Goal: Transaction & Acquisition: Purchase product/service

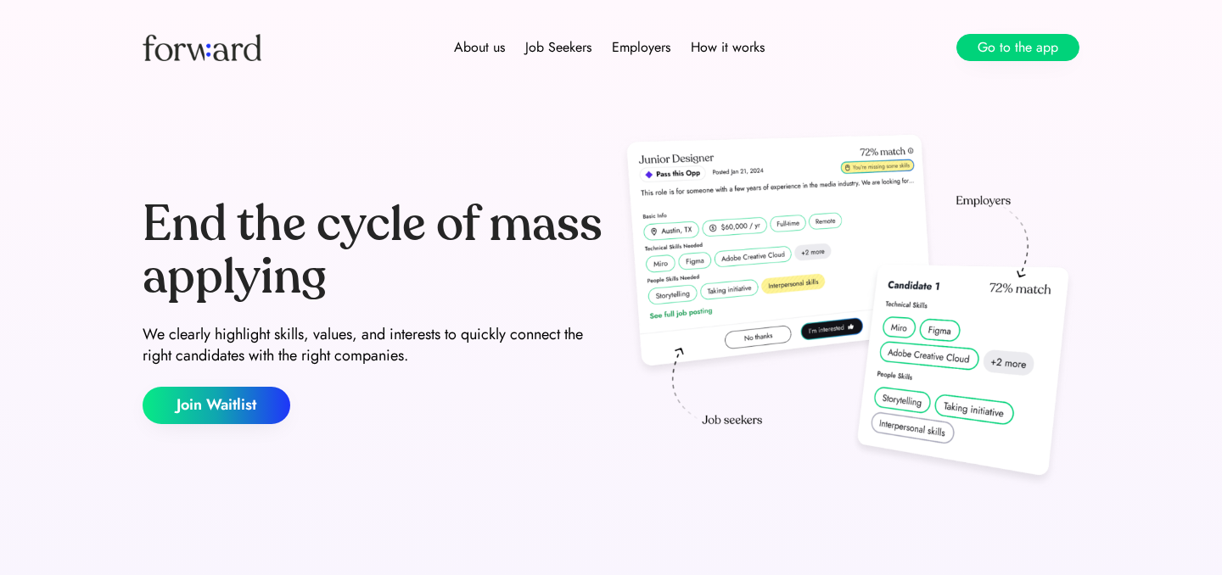
click at [1014, 57] on button "Go to the app" at bounding box center [1017, 47] width 123 height 27
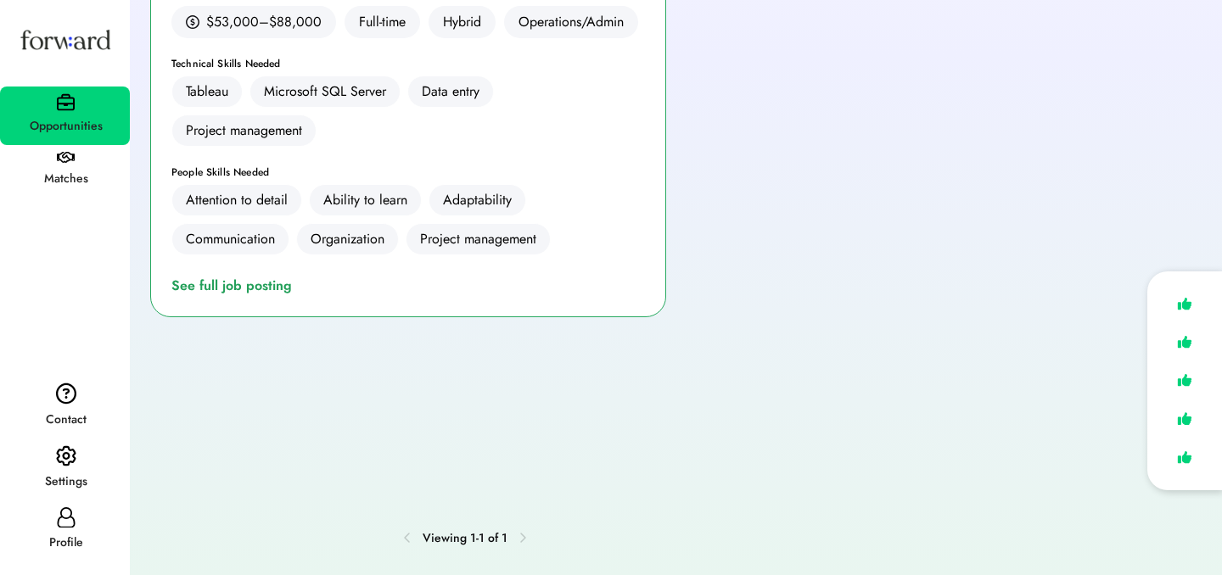
scroll to position [466, 0]
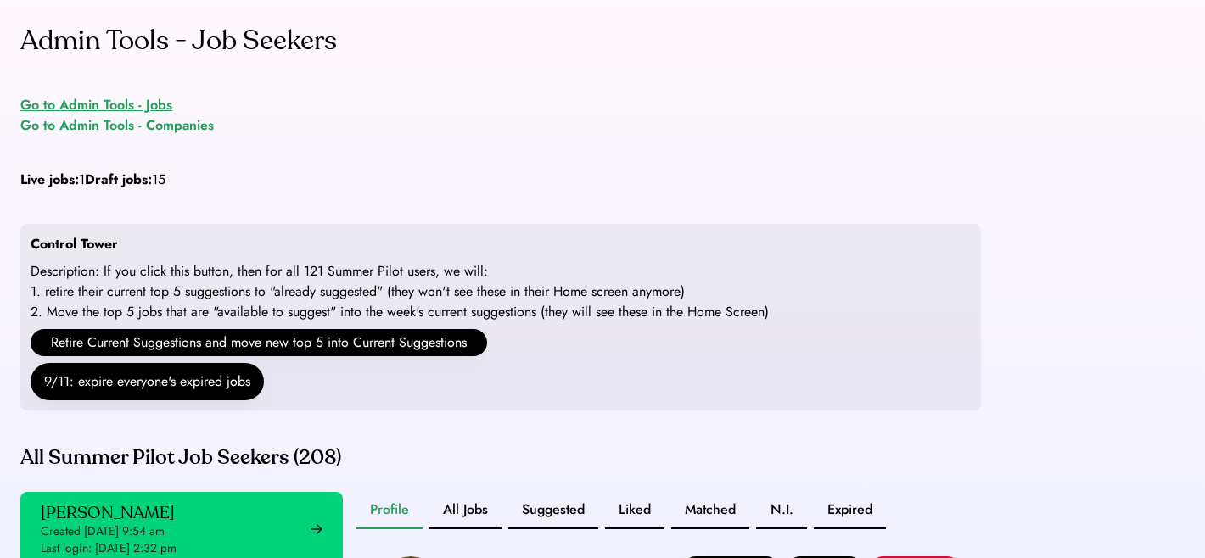
click at [128, 98] on div "Go to Admin Tools - Jobs" at bounding box center [96, 105] width 152 height 20
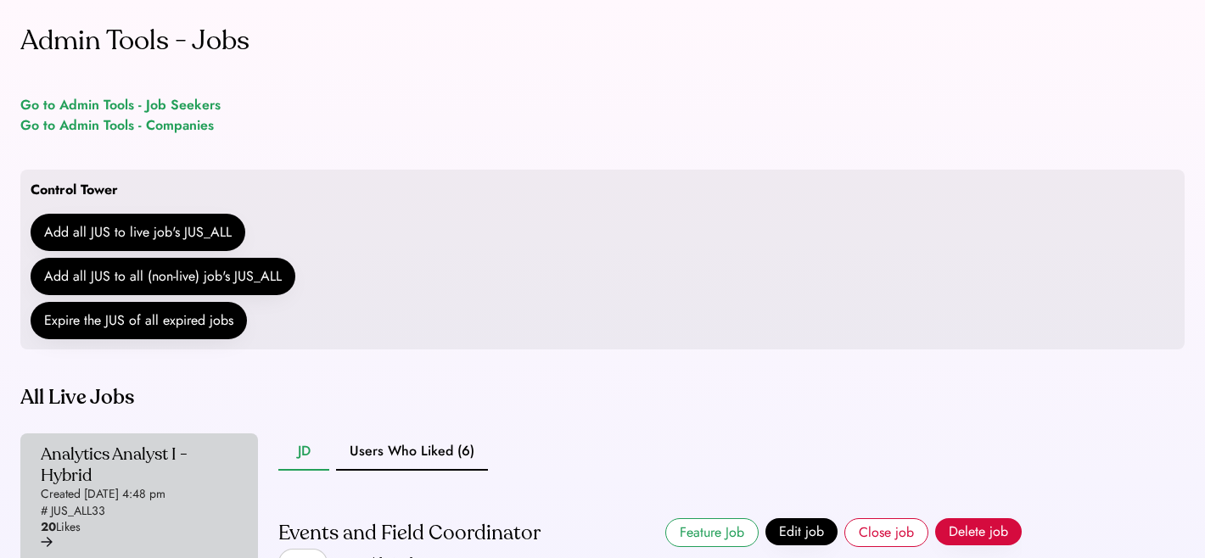
scroll to position [199, 0]
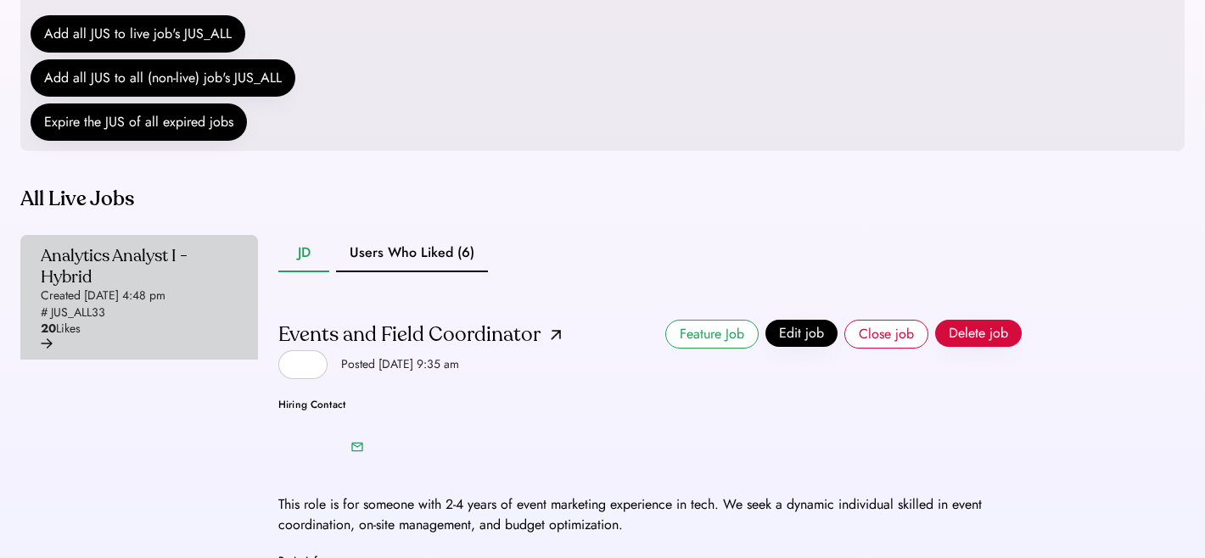
click at [174, 323] on div "Analytics Analyst I - Hybrid Created Sep 5, 2025 4:48 pm # JUS_ALL33 20 Likes" at bounding box center [134, 291] width 187 height 92
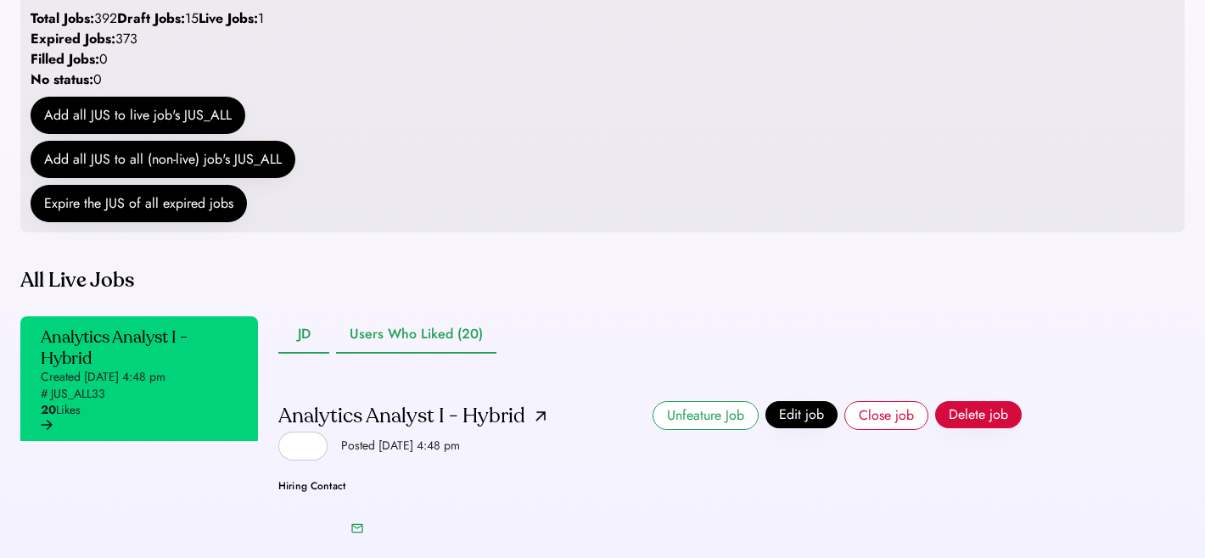
click at [392, 354] on button "Users Who Liked (20)" at bounding box center [416, 334] width 160 height 37
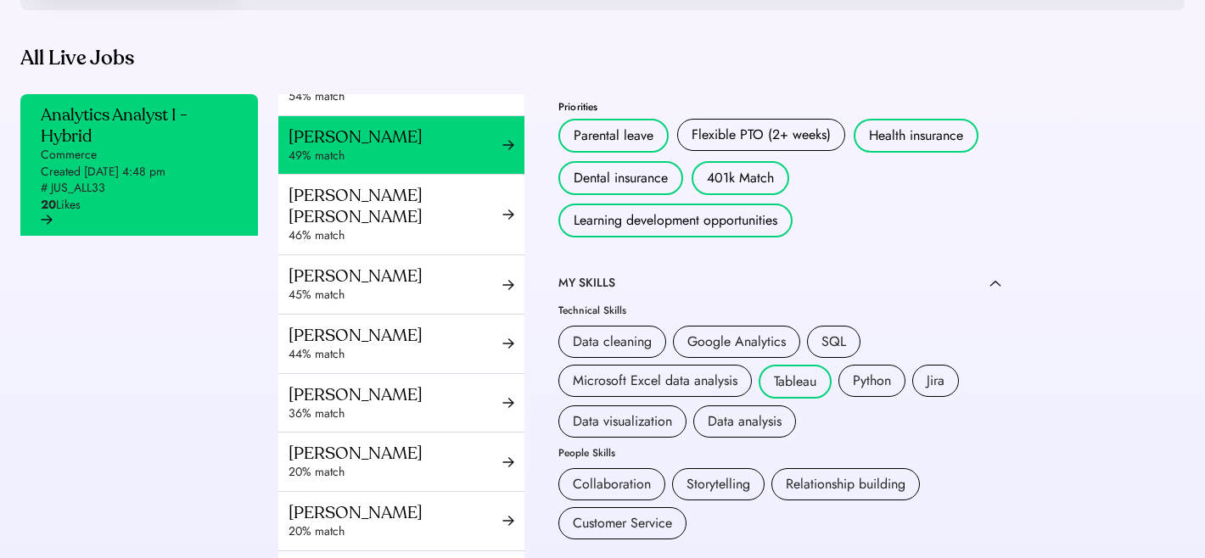
scroll to position [832, 0]
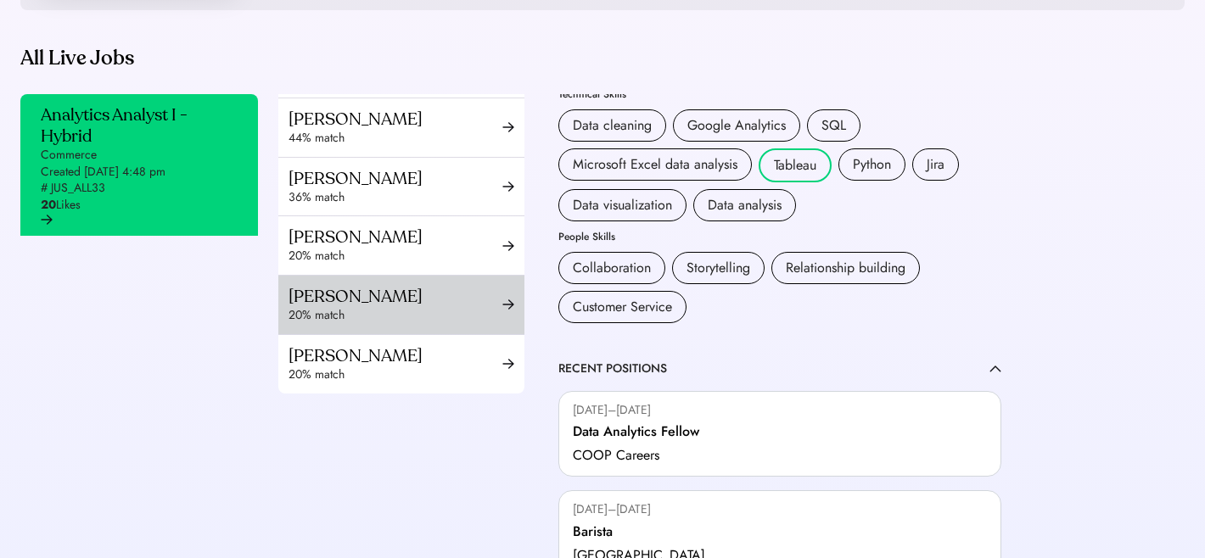
click at [411, 279] on div "Amir Sanaullah 20% match" at bounding box center [401, 305] width 246 height 59
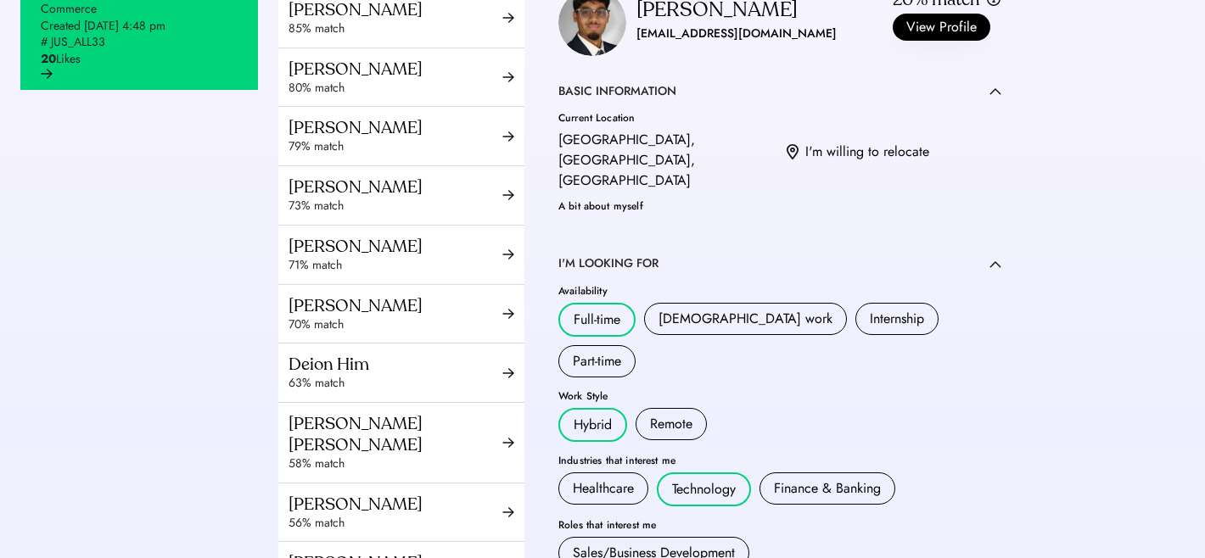
scroll to position [73, 0]
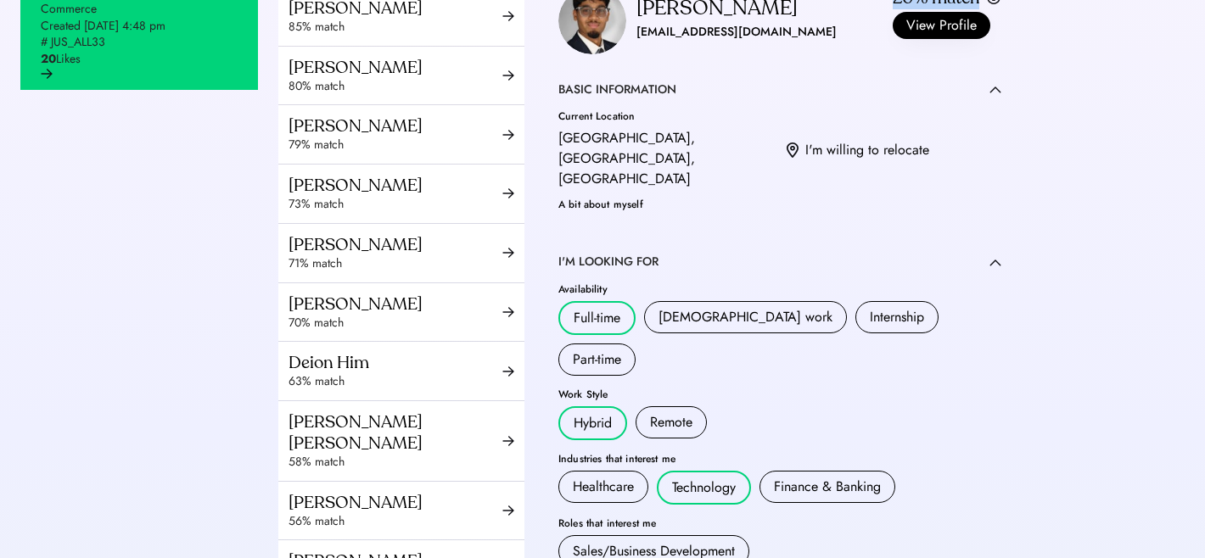
drag, startPoint x: 887, startPoint y: 36, endPoint x: 981, endPoint y: 38, distance: 94.2
click at [981, 38] on div "Amir Sanaullah amir.m.sana@gmail.com 20% match View Profile" at bounding box center [779, 20] width 443 height 67
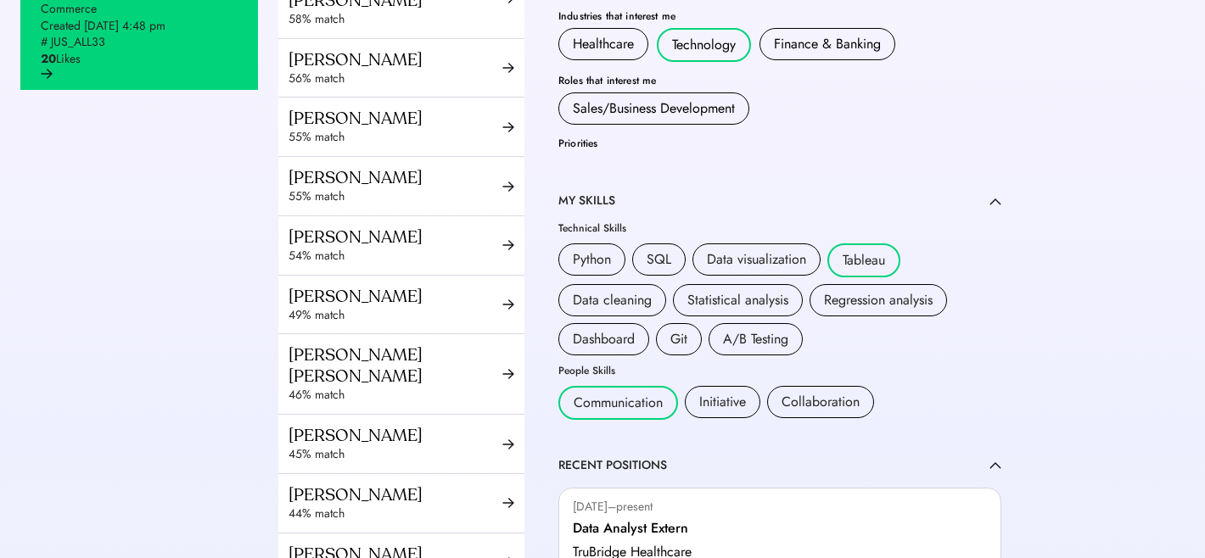
scroll to position [543, 0]
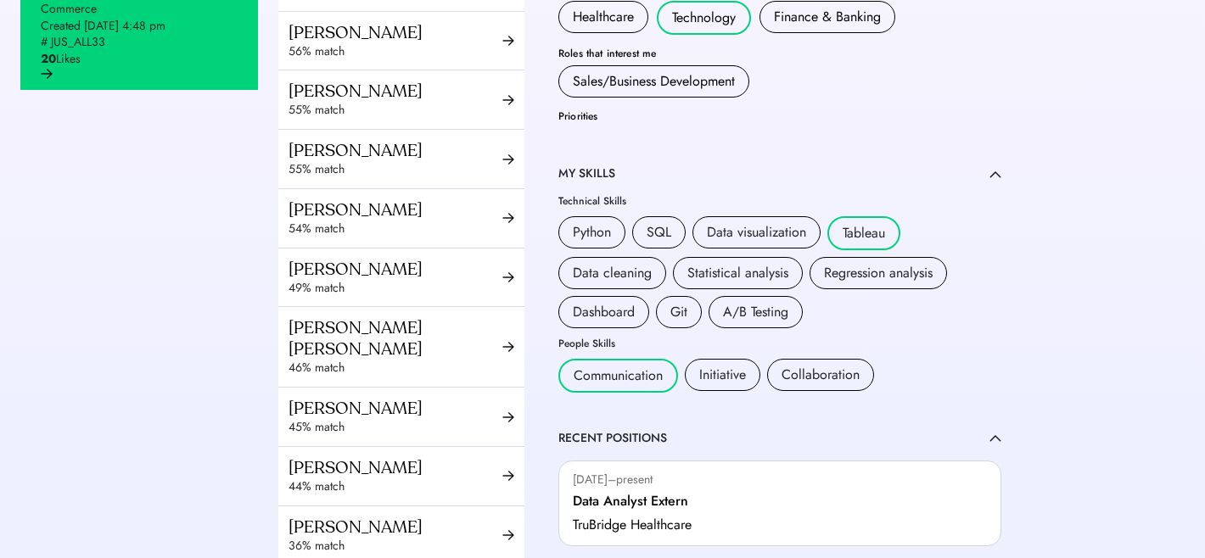
click at [650, 222] on div "SQL" at bounding box center [659, 232] width 25 height 20
click at [954, 285] on div "Python SQL Data visualization Tableau Data cleaning Statistical analysis Regres…" at bounding box center [779, 272] width 443 height 112
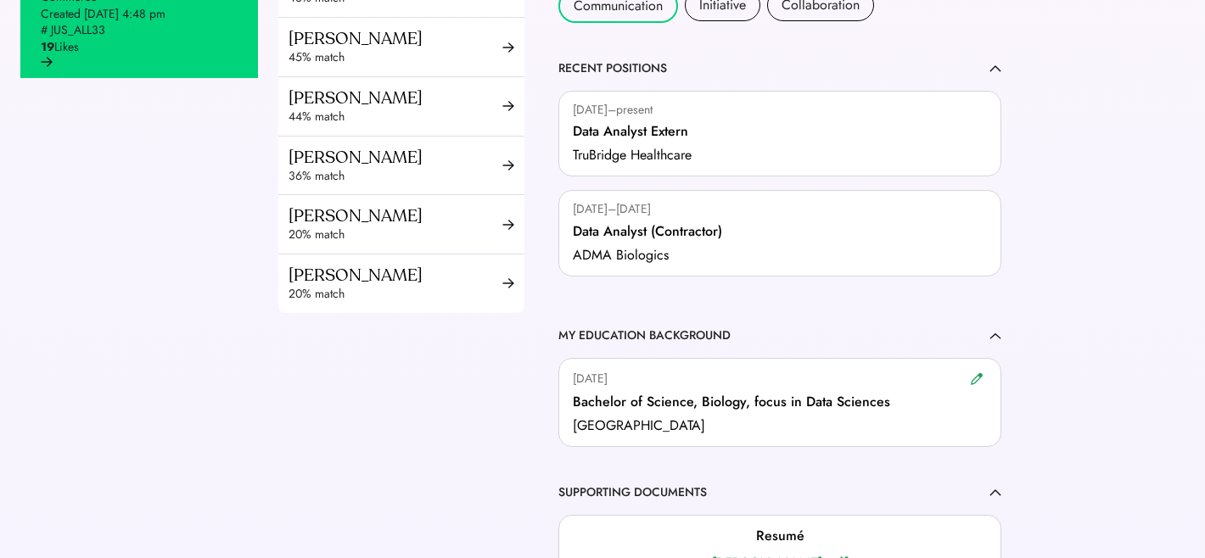
scroll to position [490, 0]
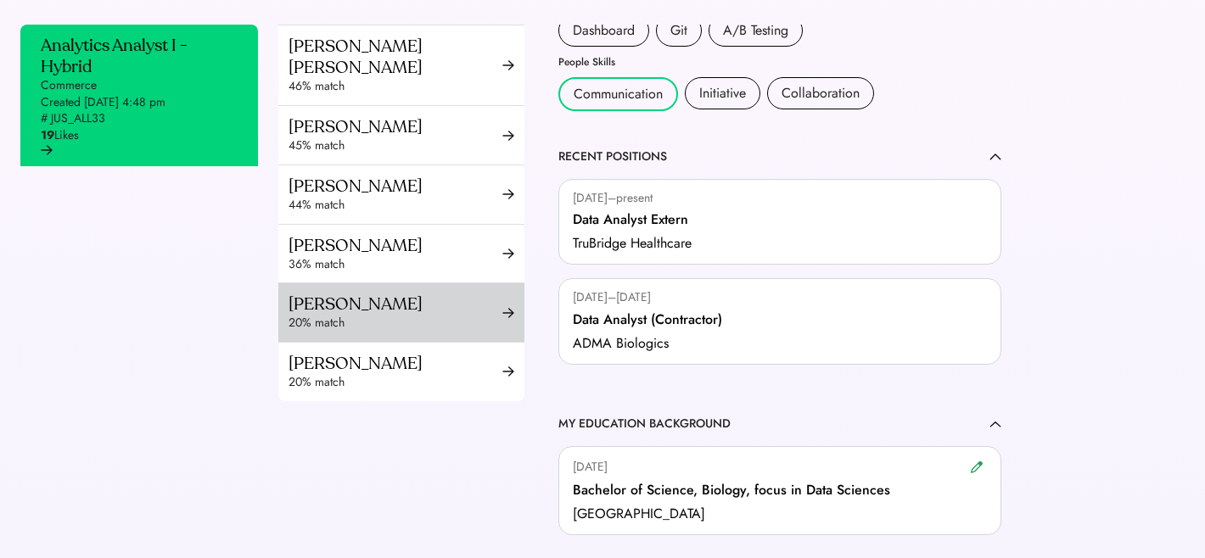
click at [395, 311] on div "Shravya Yermal" at bounding box center [395, 304] width 214 height 21
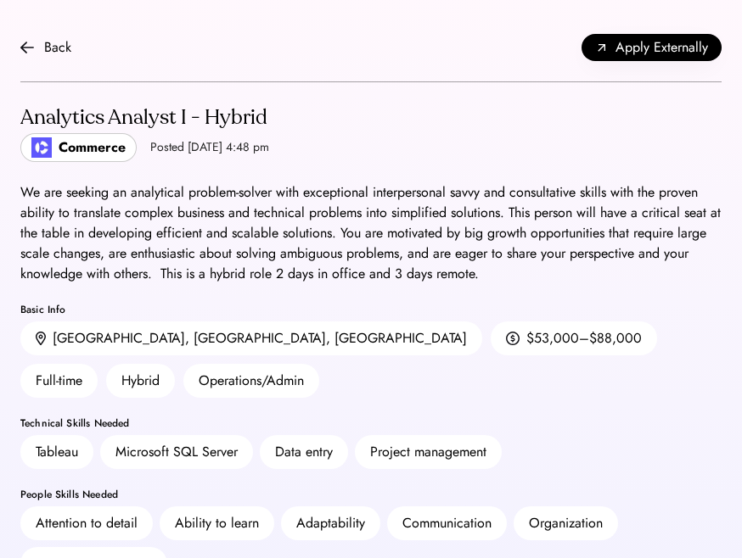
scroll to position [3, 0]
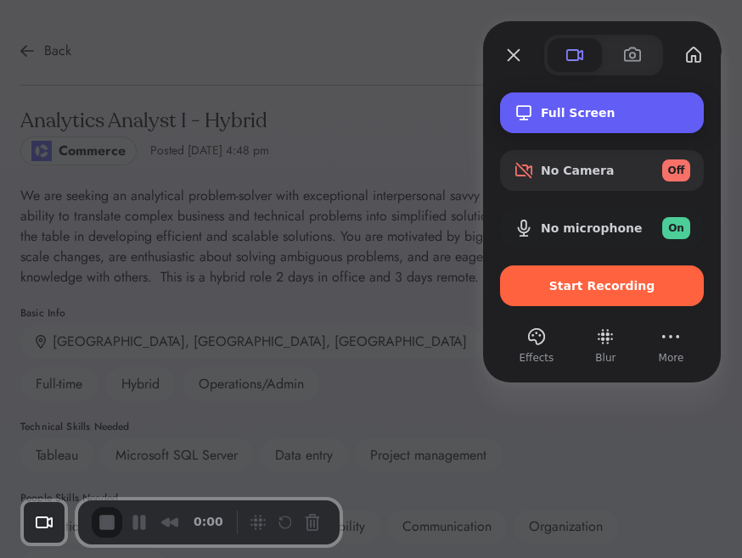
click at [558, 107] on span "Full Screen" at bounding box center [614, 113] width 149 height 14
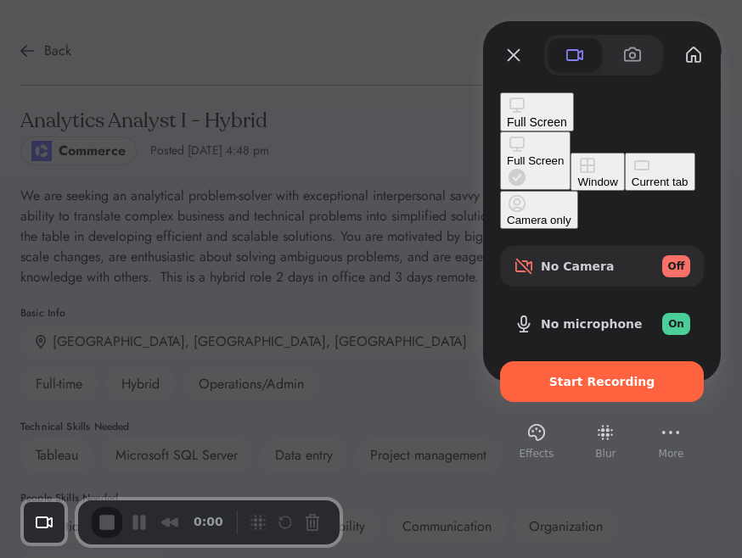
click at [507, 154] on div "Full Screen" at bounding box center [535, 160] width 57 height 13
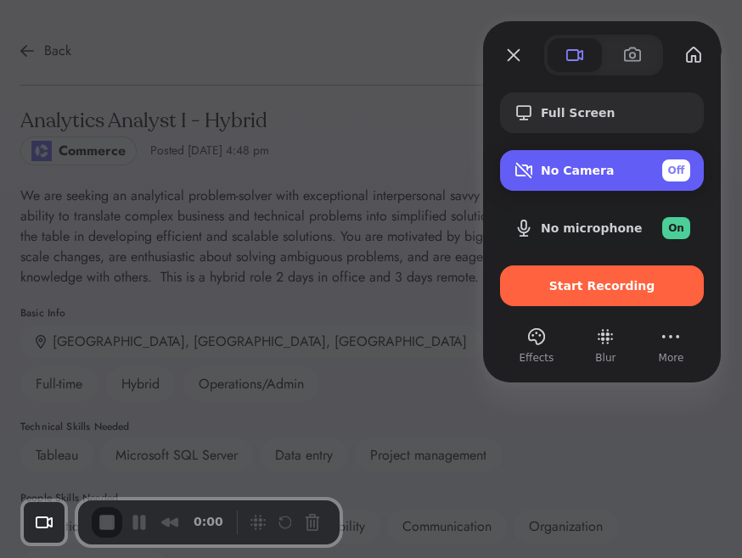
click at [558, 183] on div "No Camera Off" at bounding box center [602, 170] width 204 height 41
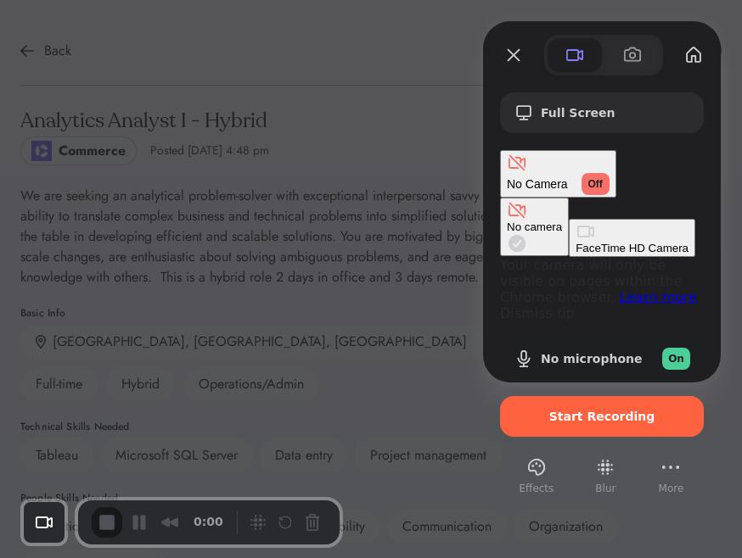
click at [575, 242] on div "FaceTime HD Camera" at bounding box center [631, 248] width 113 height 13
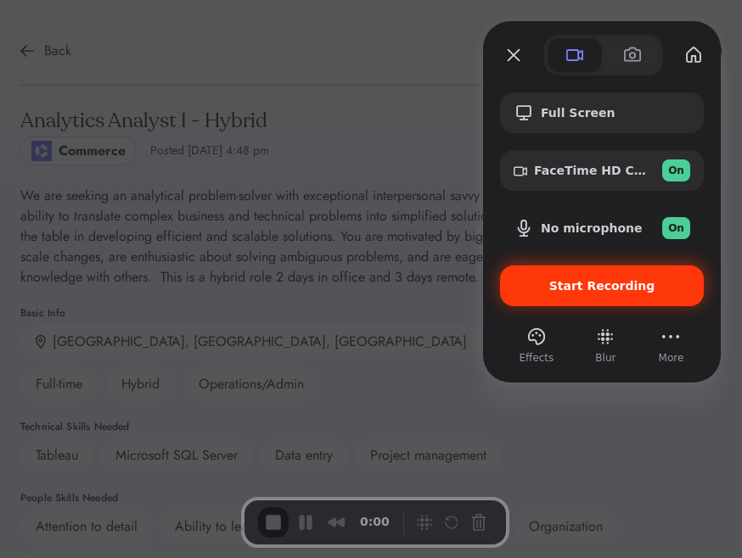
click at [564, 289] on span "Start Recording" at bounding box center [602, 286] width 106 height 14
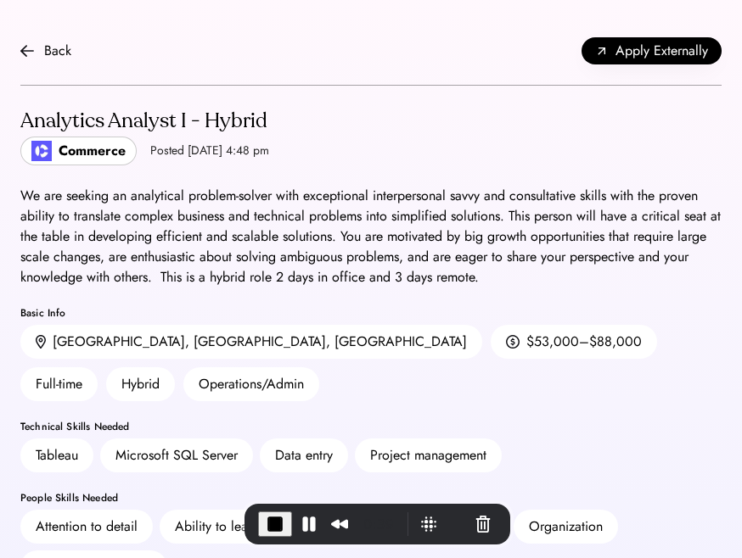
scroll to position [221, 0]
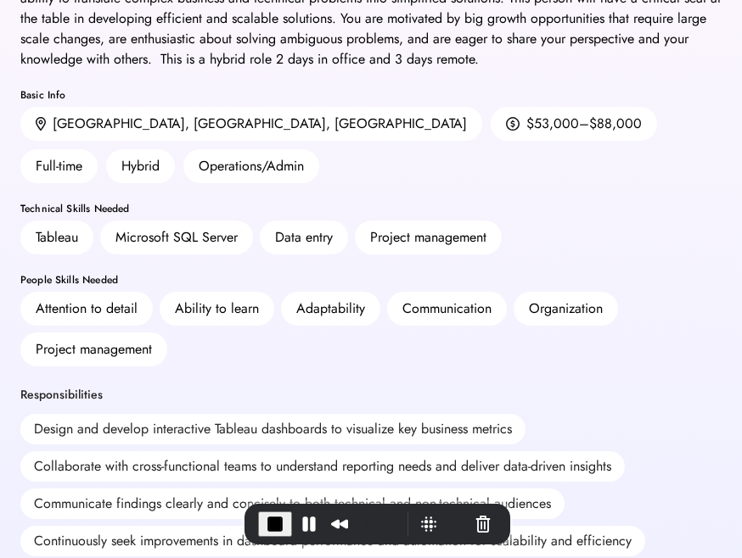
drag, startPoint x: 110, startPoint y: 196, endPoint x: 255, endPoint y: 190, distance: 144.4
click at [255, 221] on div "Tableau Microsoft SQL Server Data entry Project management" at bounding box center [370, 238] width 701 height 34
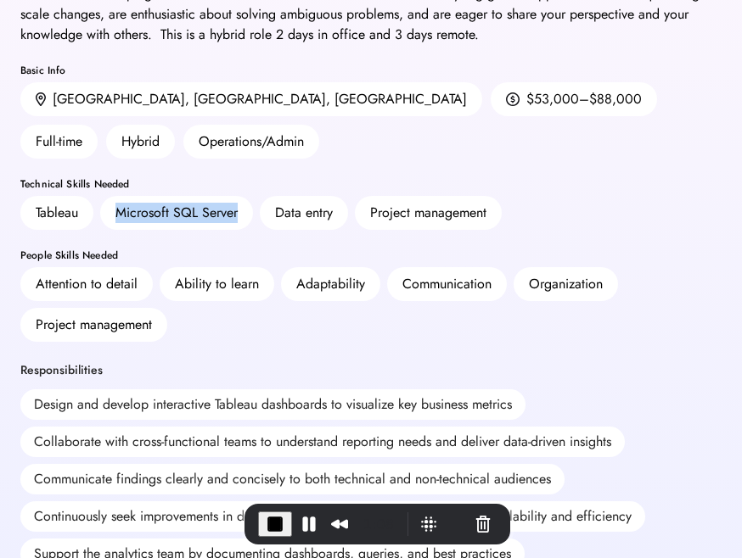
scroll to position [249, 0]
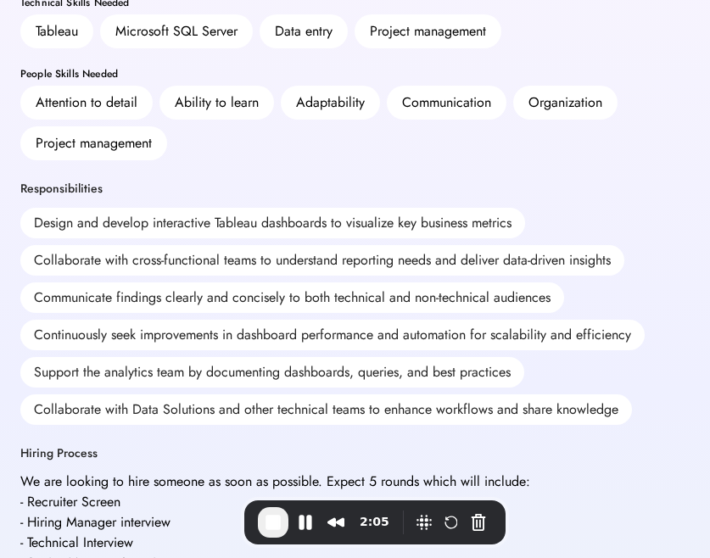
scroll to position [467, 0]
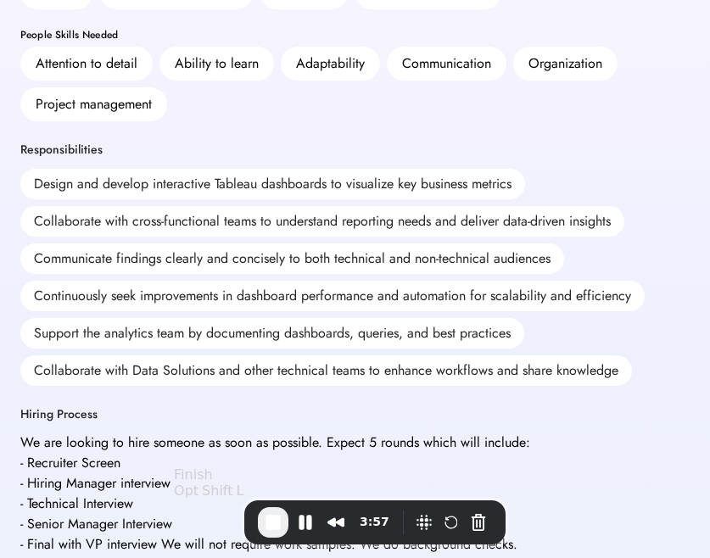
click at [263, 515] on span "End Recording" at bounding box center [273, 522] width 20 height 20
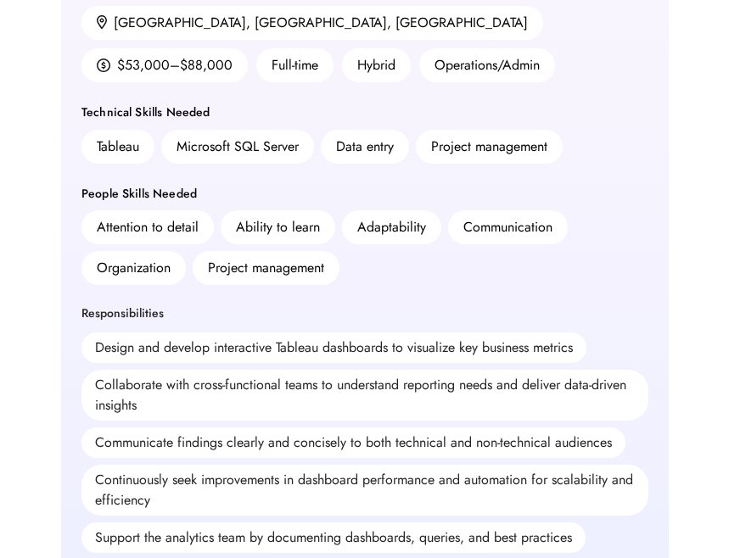
scroll to position [0, 0]
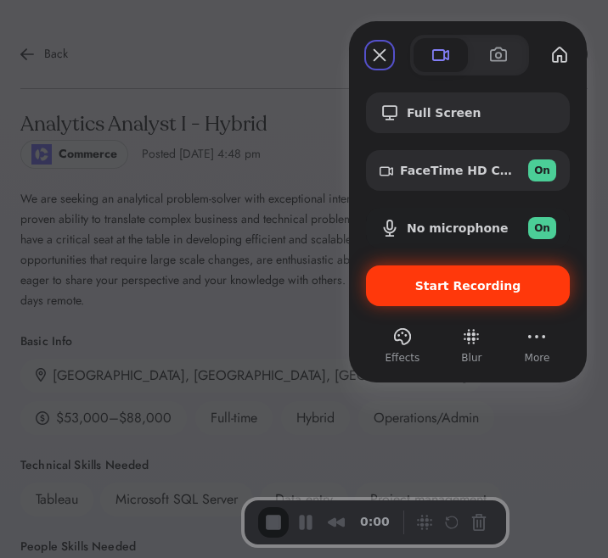
click at [400, 275] on div "Start Recording" at bounding box center [468, 286] width 204 height 41
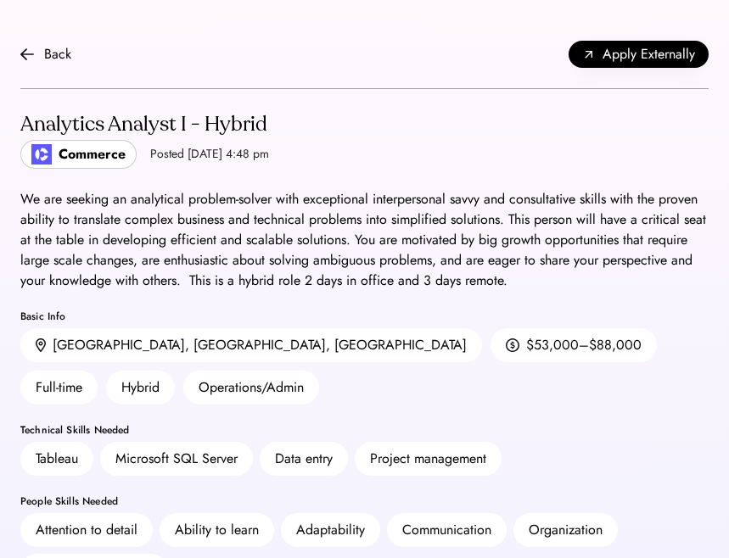
click at [239, 143] on div "Commerce Posted Sep 5, 2025 4:48 pm" at bounding box center [144, 154] width 249 height 29
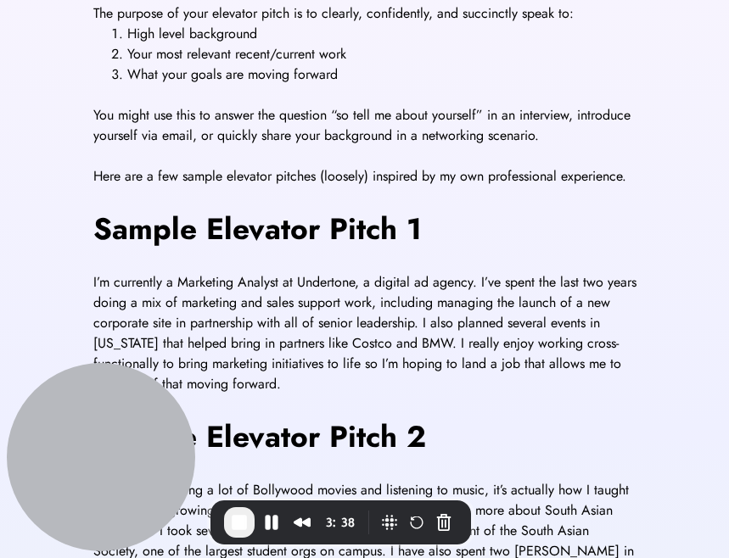
scroll to position [358, 0]
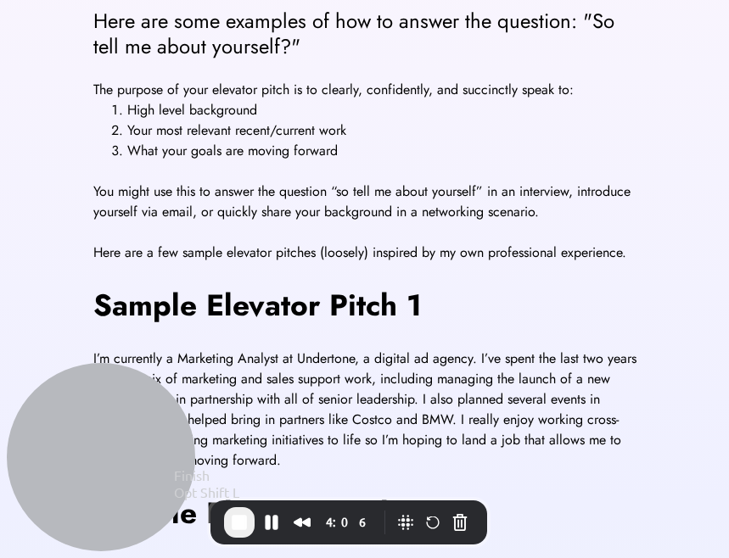
click at [242, 518] on span "End Recording" at bounding box center [239, 522] width 20 height 20
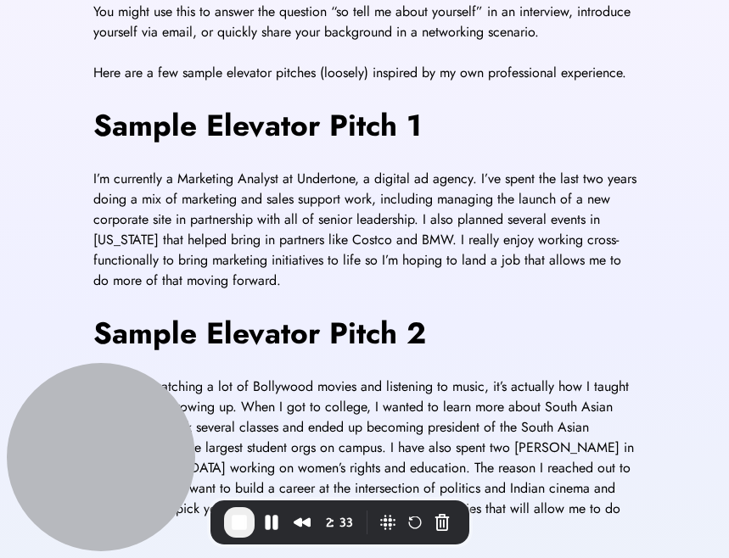
scroll to position [546, 0]
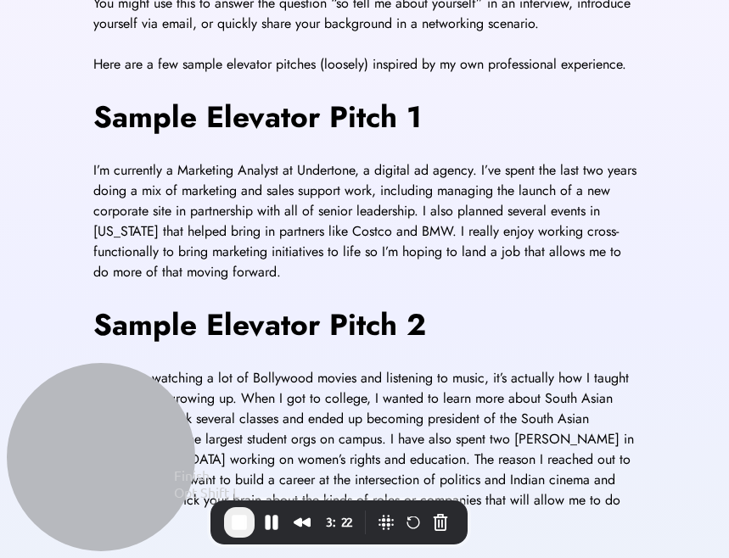
click at [246, 522] on span "End Recording" at bounding box center [239, 522] width 20 height 20
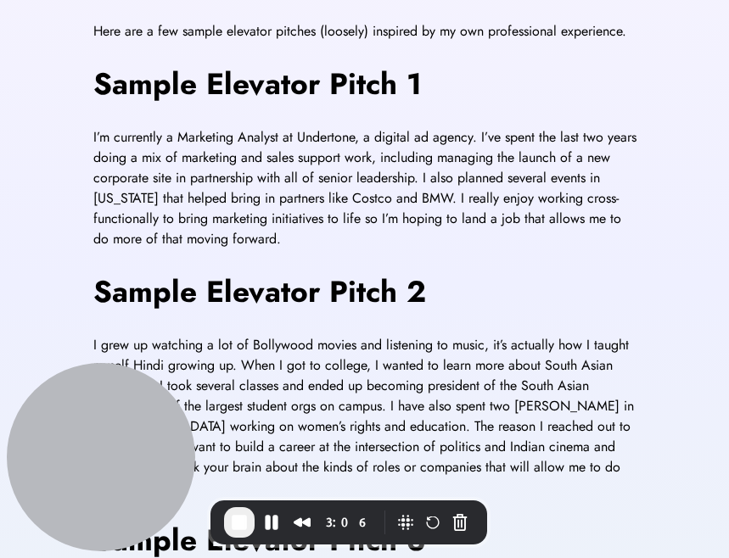
scroll to position [582, 0]
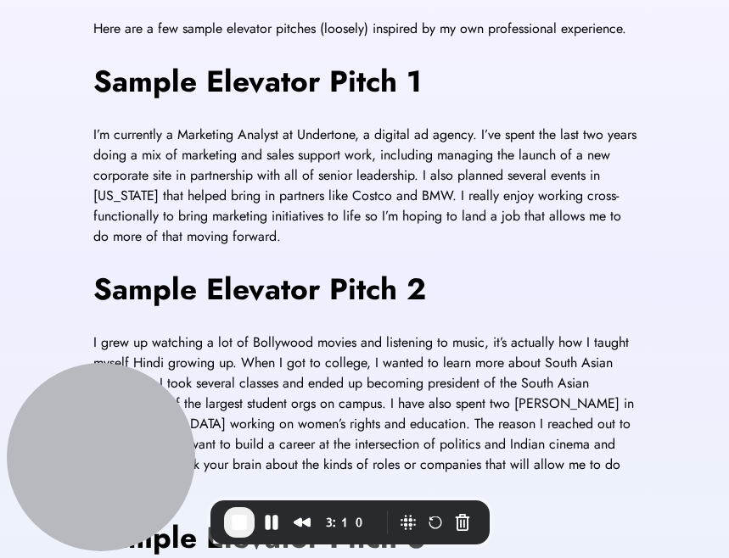
click at [191, 143] on span "I’m currently a Marketing Analyst at Undertone, a digital ad agency. I’ve spent…" at bounding box center [366, 185] width 547 height 121
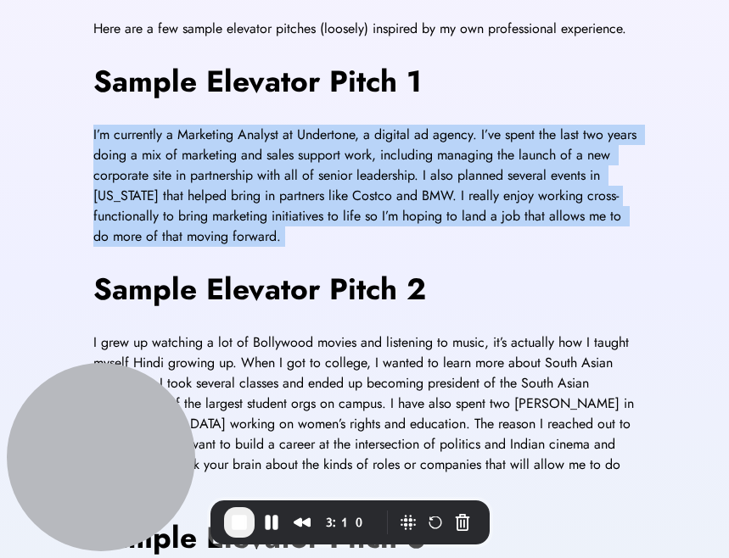
click at [191, 143] on span "I’m currently a Marketing Analyst at Undertone, a digital ad agency. I’ve spent…" at bounding box center [366, 185] width 547 height 121
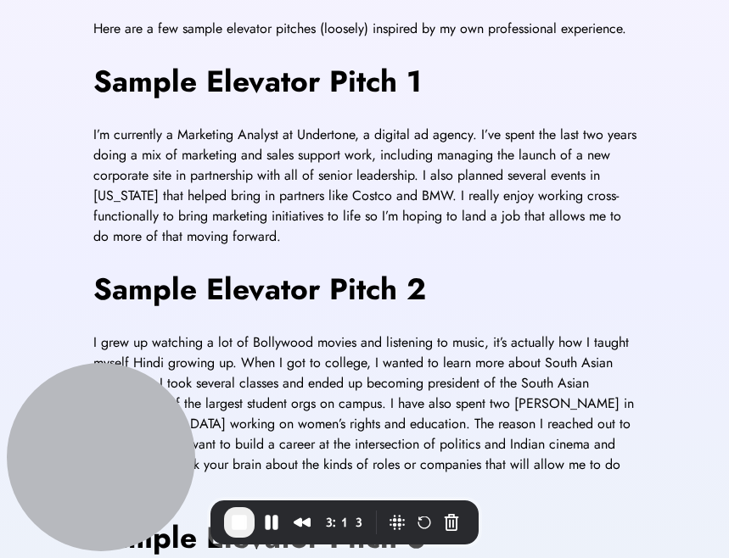
click at [68, 259] on div "Elevator pitch templates Here are some examples of how to answer the question: …" at bounding box center [364, 182] width 729 height 1339
click at [244, 517] on span "End Recording" at bounding box center [239, 522] width 20 height 20
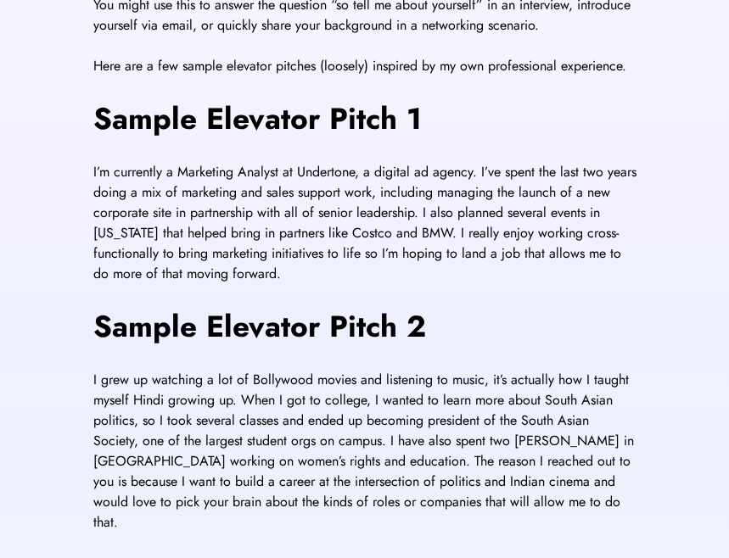
scroll to position [448, 0]
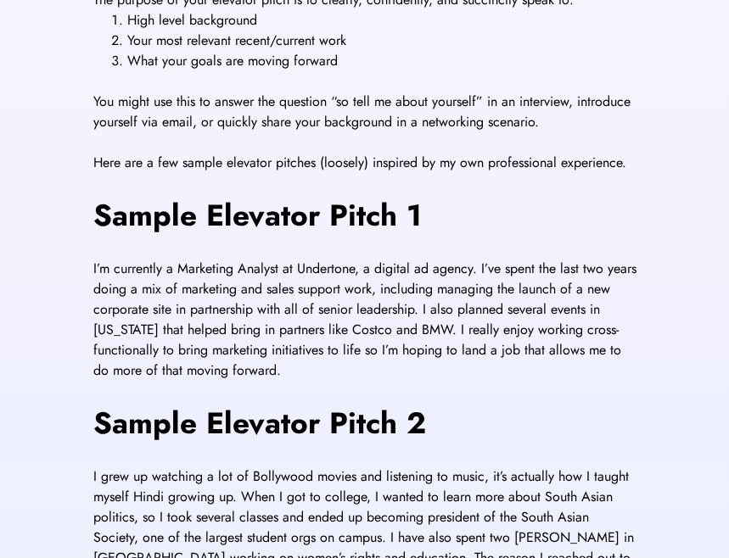
click at [167, 186] on div "The purpose of your elevator pitch is to clearly, confidently, and succinctly s…" at bounding box center [364, 434] width 543 height 888
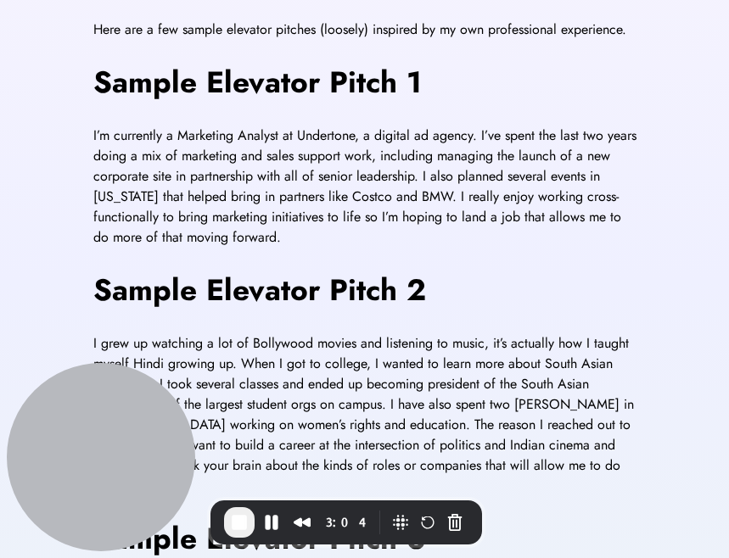
scroll to position [792, 0]
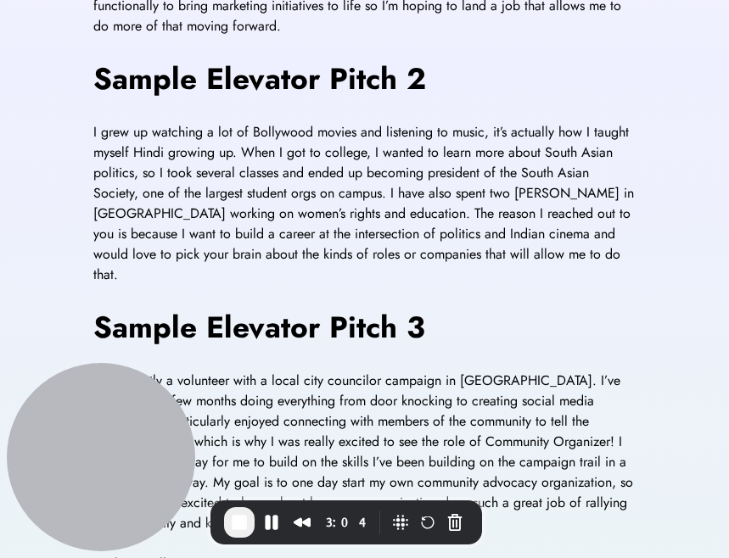
click at [193, 172] on span "I grew up watching a lot of Bollywood movies and listening to music, it’s actua…" at bounding box center [365, 203] width 545 height 162
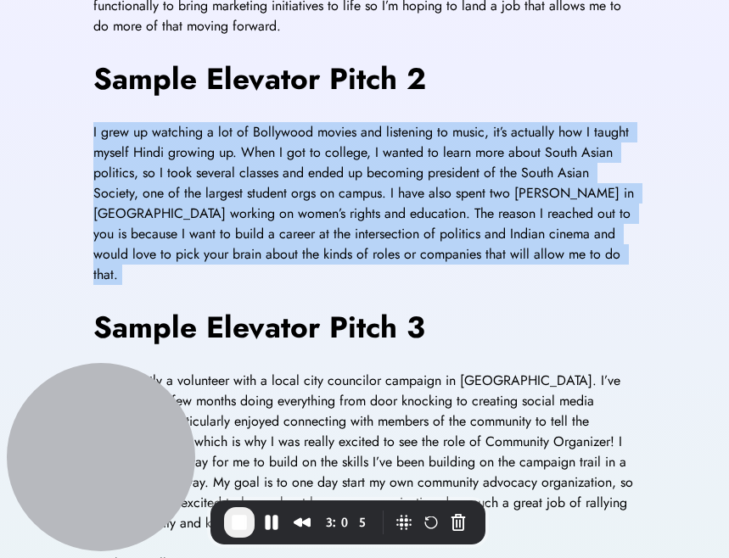
click at [193, 172] on span "I grew up watching a lot of Bollywood movies and listening to music, it’s actua…" at bounding box center [365, 203] width 545 height 162
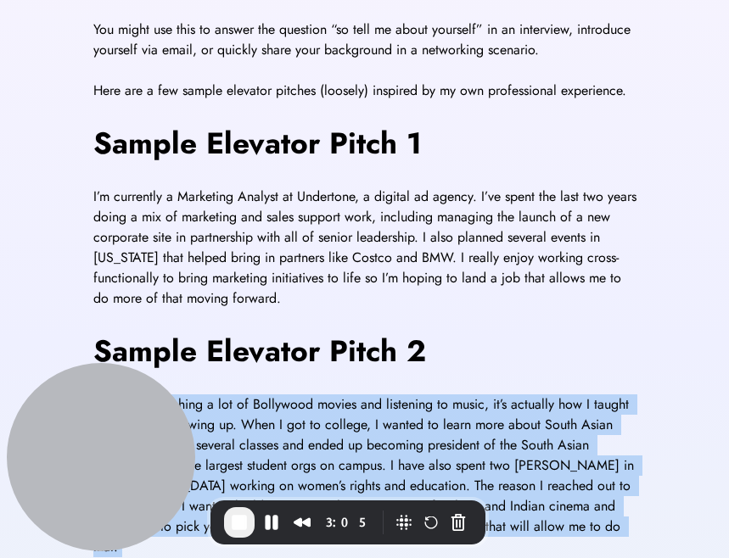
scroll to position [493, 0]
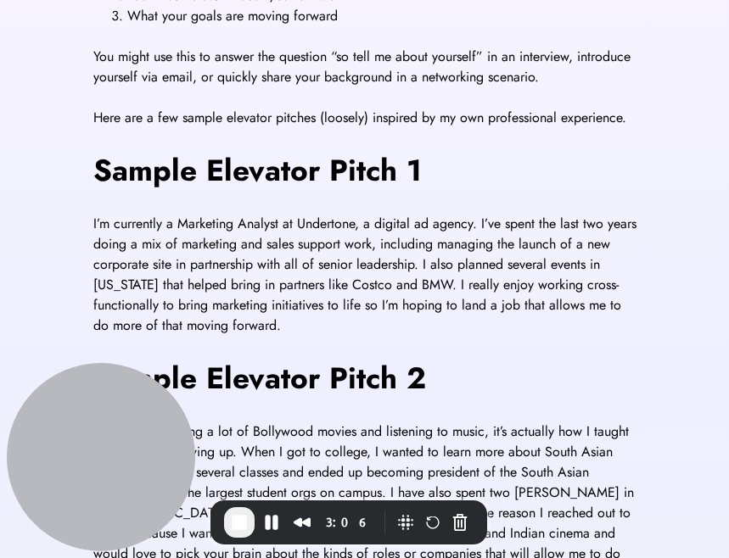
click at [194, 269] on span "I’m currently a Marketing Analyst at Undertone, a digital ad agency. I’ve spent…" at bounding box center [366, 274] width 547 height 121
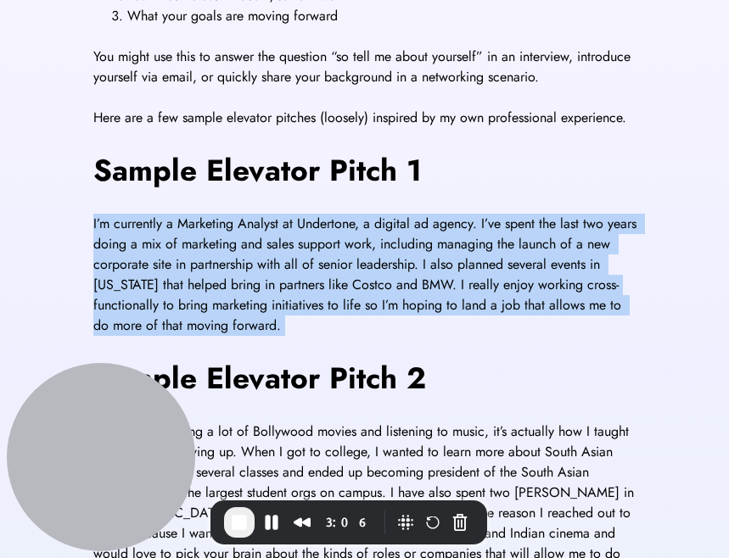
click at [194, 269] on span "I’m currently a Marketing Analyst at Undertone, a digital ad agency. I’ve spent…" at bounding box center [366, 274] width 547 height 121
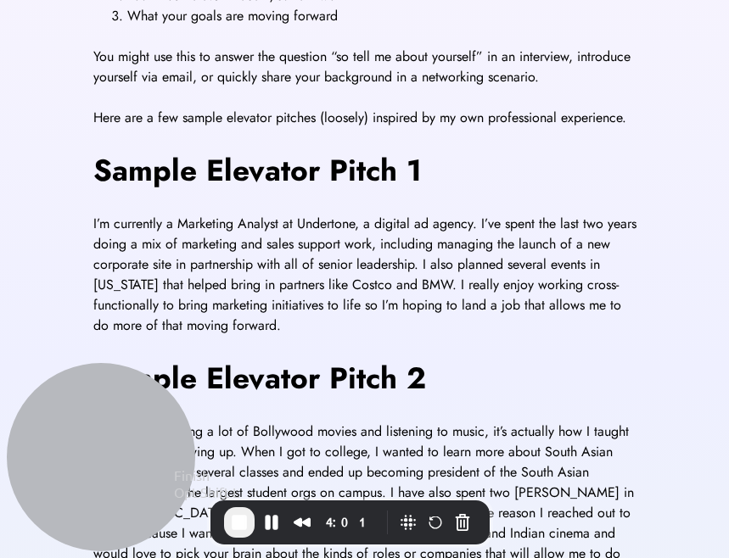
click at [244, 525] on span "End Recording" at bounding box center [239, 522] width 20 height 20
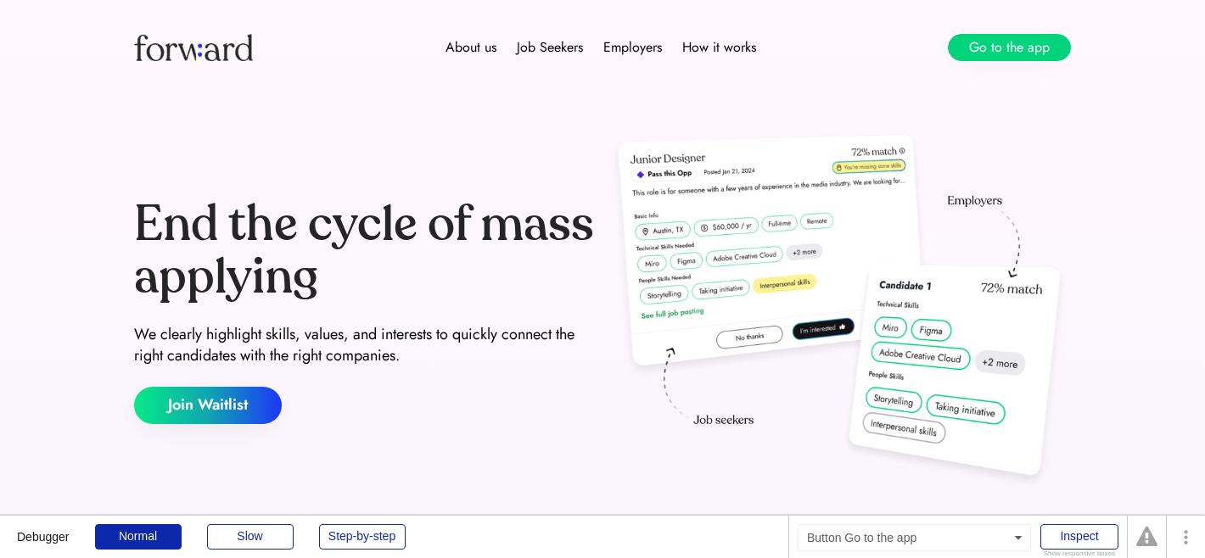
click at [1049, 40] on button "Go to the app" at bounding box center [1009, 47] width 123 height 27
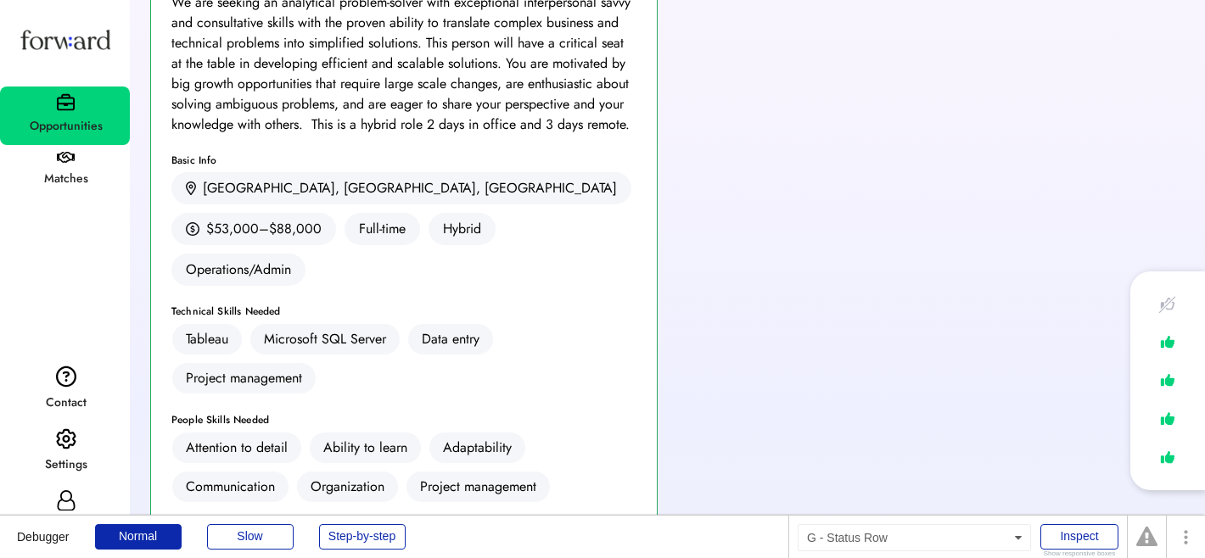
scroll to position [472, 0]
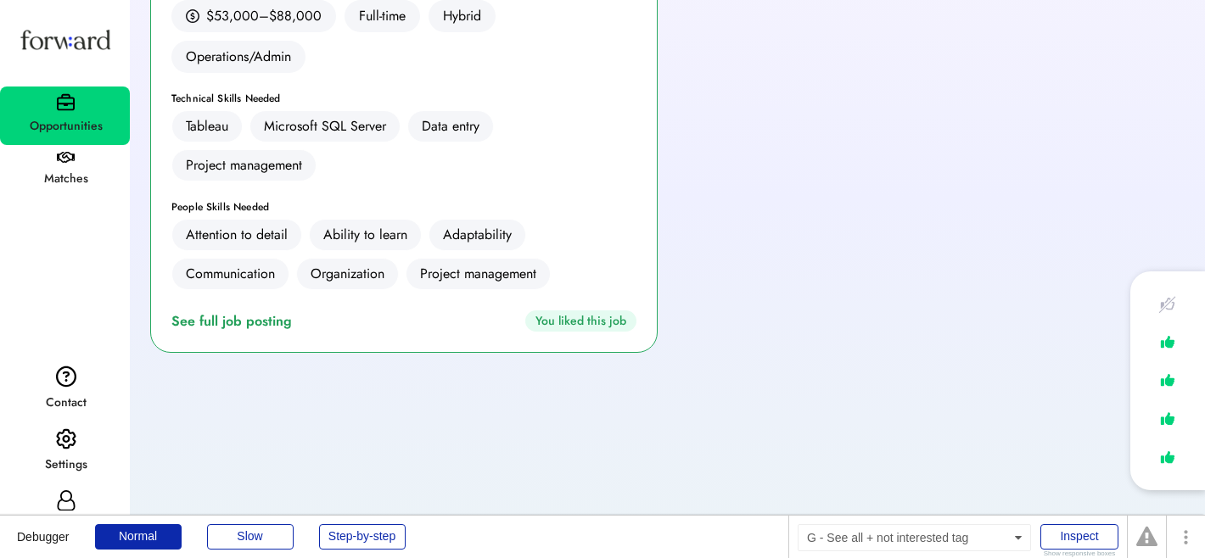
click at [600, 311] on div "You liked this job" at bounding box center [580, 321] width 111 height 21
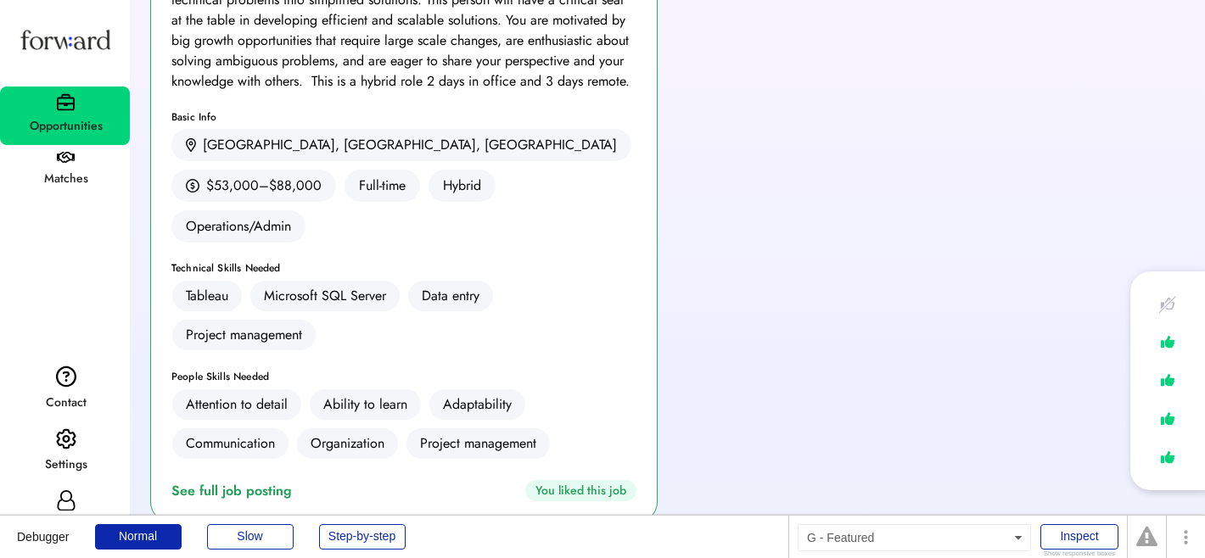
scroll to position [406, 0]
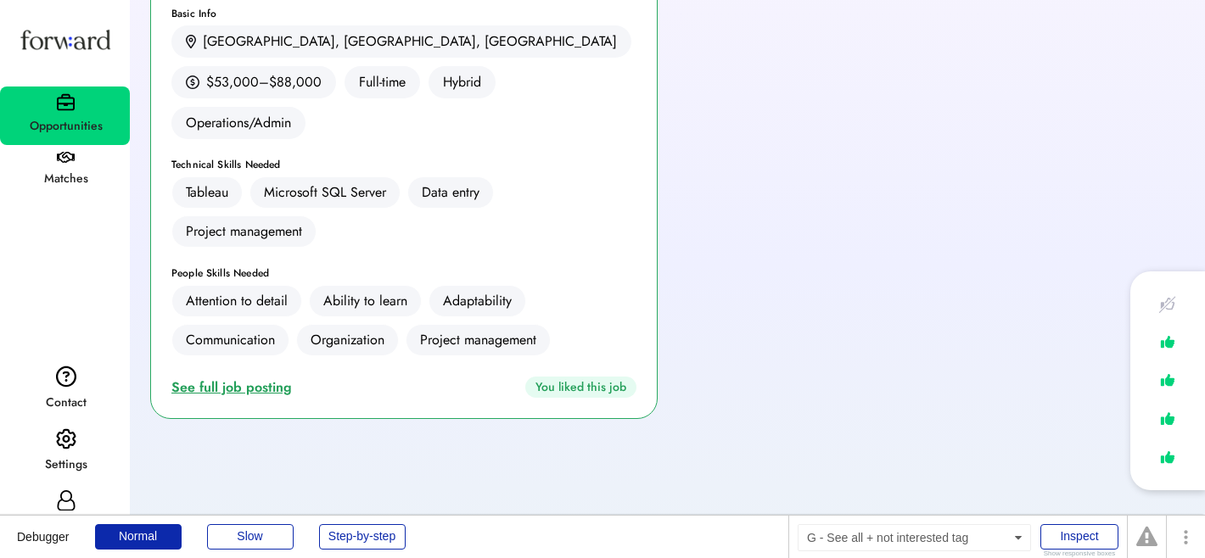
click at [237, 378] on div "See full job posting" at bounding box center [234, 388] width 127 height 20
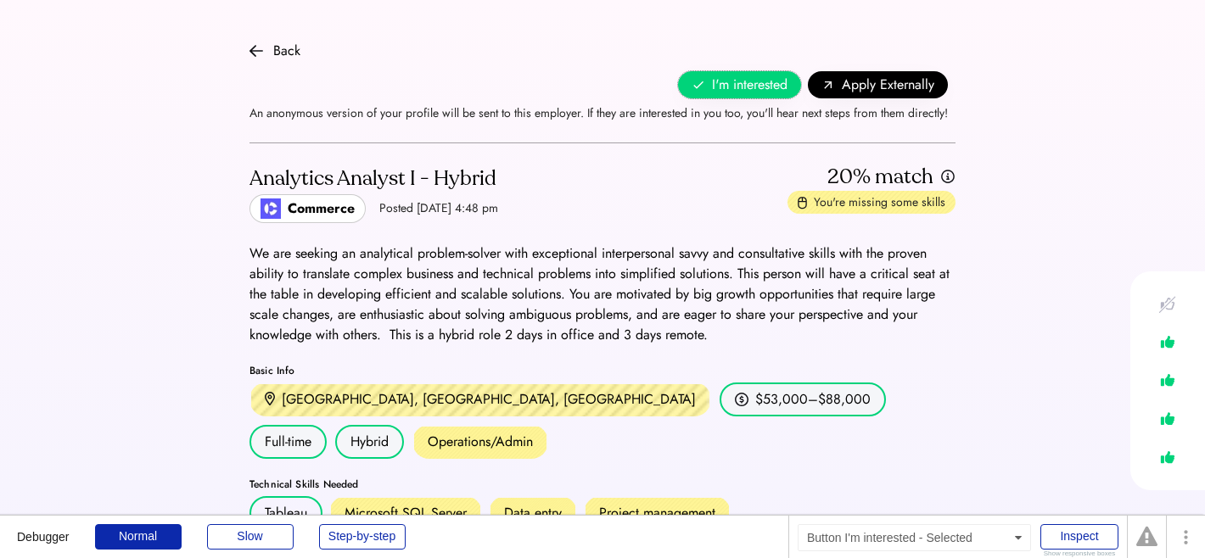
click at [751, 76] on span "I'm interested" at bounding box center [750, 85] width 76 height 20
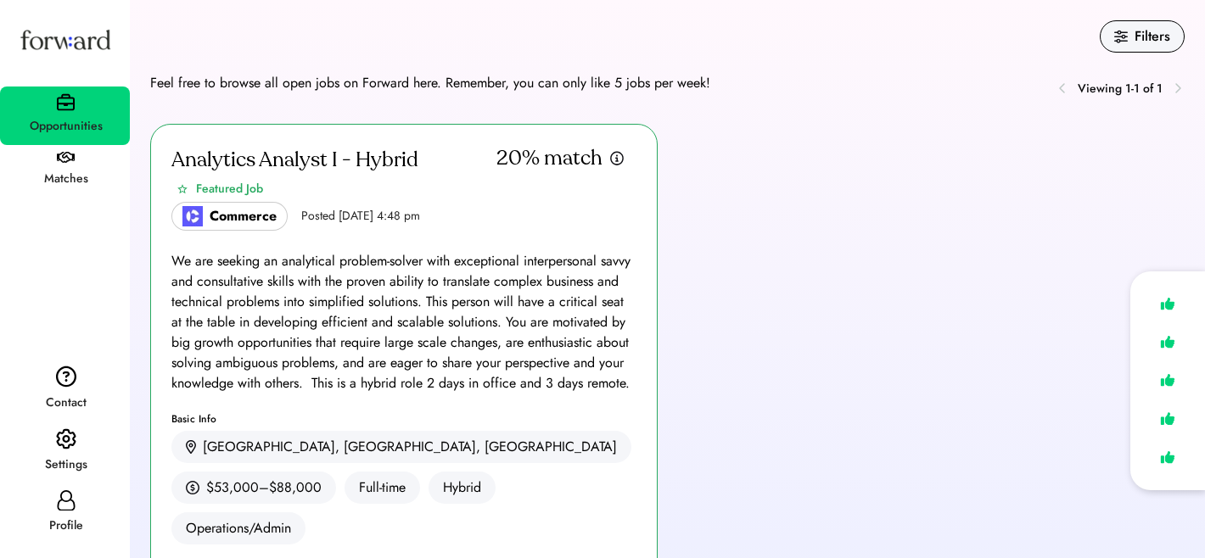
click at [71, 434] on img at bounding box center [66, 439] width 20 height 22
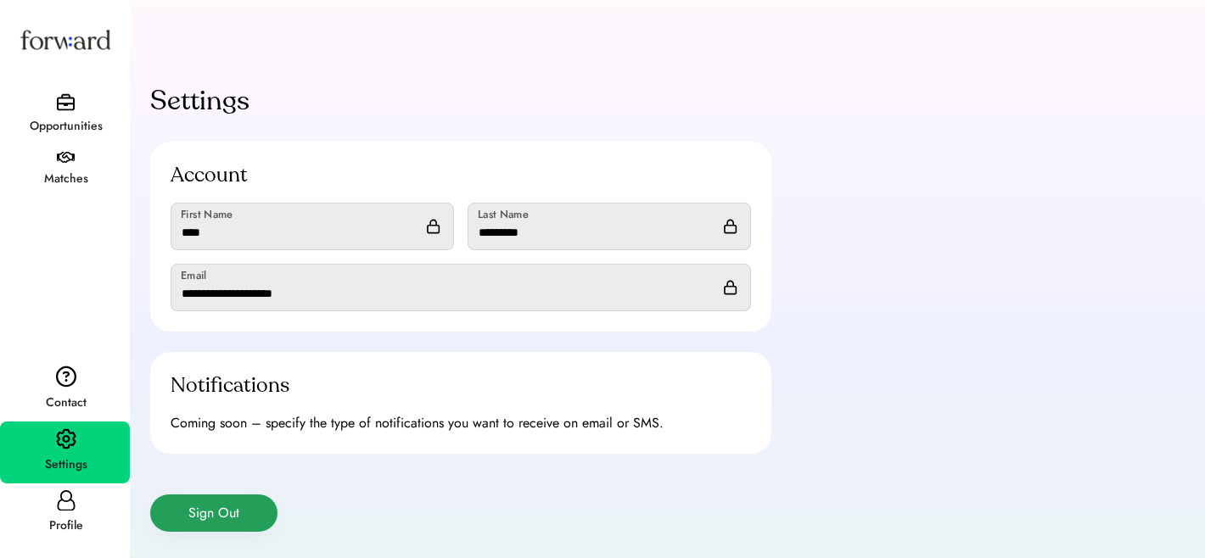
click at [239, 518] on button "Sign Out" at bounding box center [213, 513] width 127 height 37
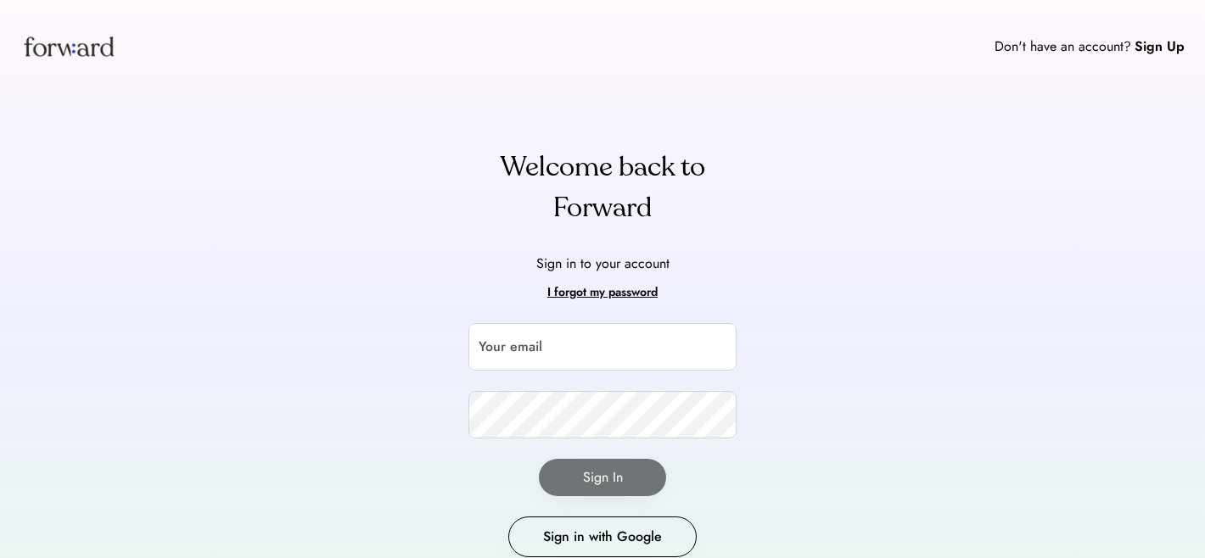
click at [568, 318] on div "Welcome back to Forward Sign in to your account I forgot my password Your email…" at bounding box center [602, 386] width 309 height 479
click at [556, 350] on input "email" at bounding box center [602, 347] width 268 height 48
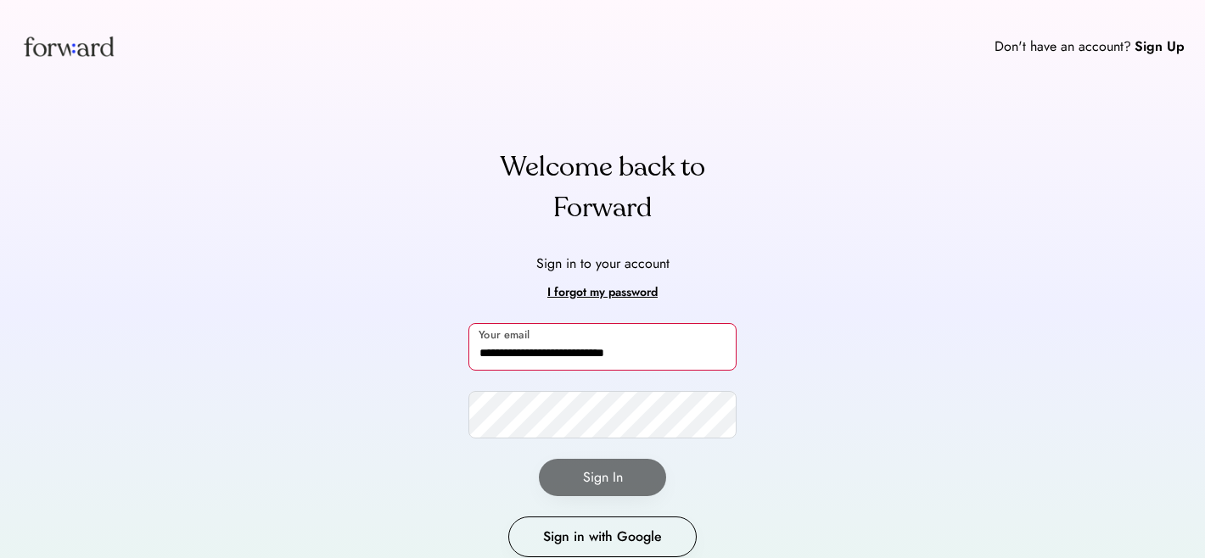
type input "**********"
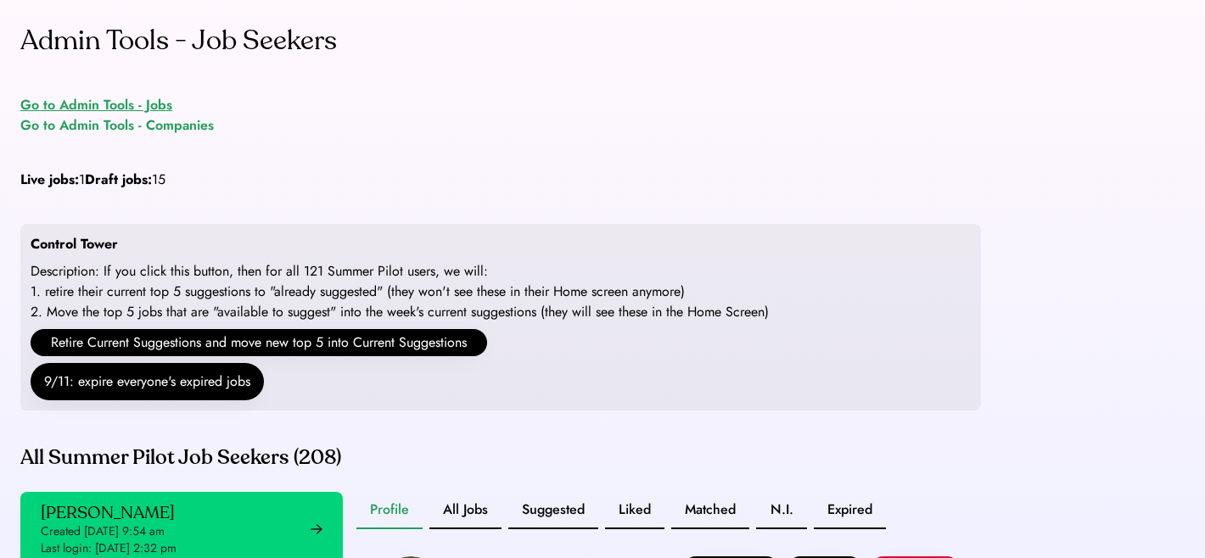
click at [119, 107] on div "Go to Admin Tools - Jobs" at bounding box center [96, 105] width 152 height 20
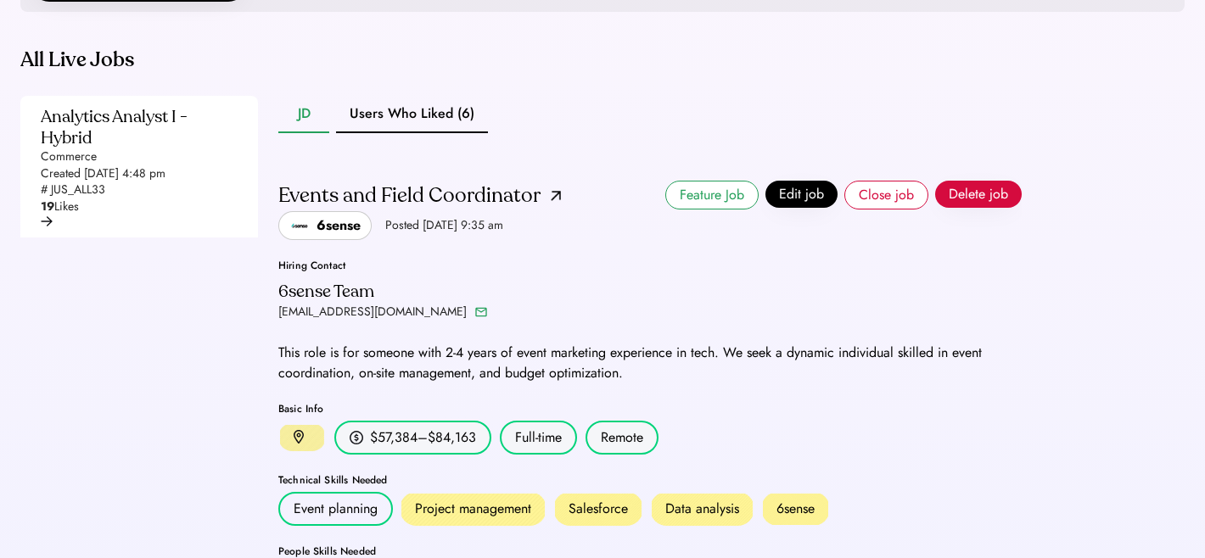
scroll to position [278, 0]
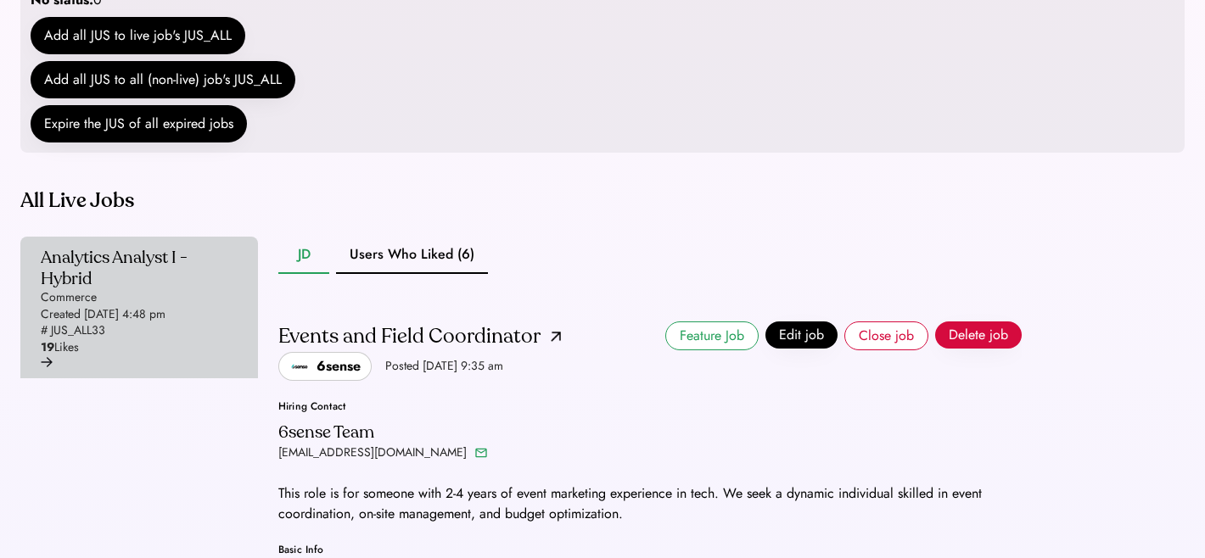
click at [180, 289] on div "Analytics Analyst I - Hybrid" at bounding box center [134, 268] width 187 height 42
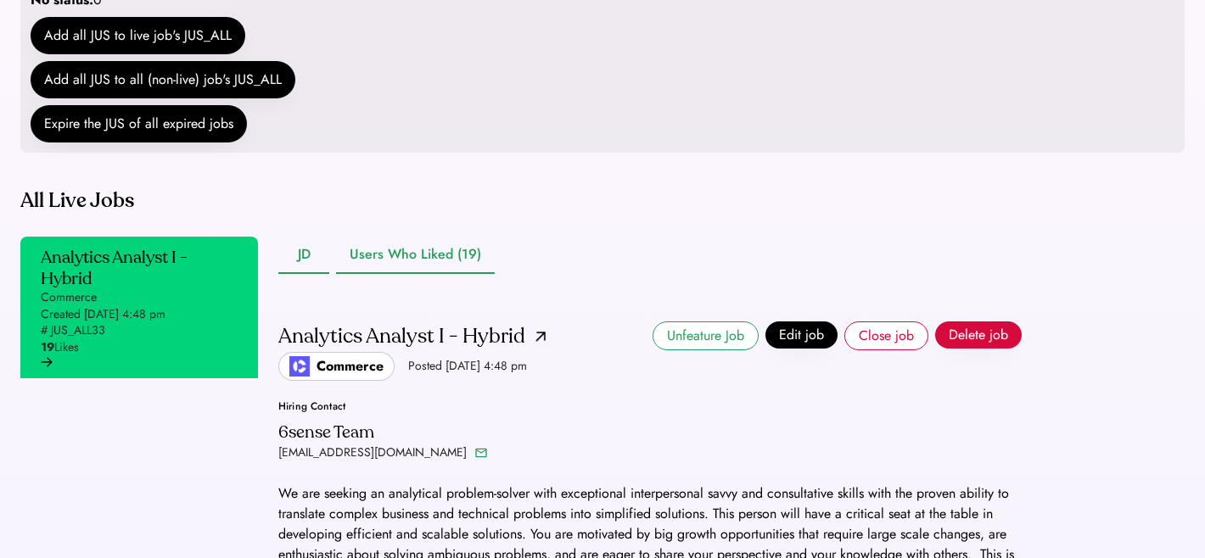
click at [429, 274] on button "Users Who Liked (19)" at bounding box center [415, 255] width 159 height 37
click at [450, 270] on div "All Live Jobs Analytics Analyst I - Hybrid Commerce Created [DATE] 4:48 pm # JU…" at bounding box center [520, 552] width 1001 height 730
click at [450, 274] on button "Users Who Liked (19)" at bounding box center [415, 255] width 159 height 37
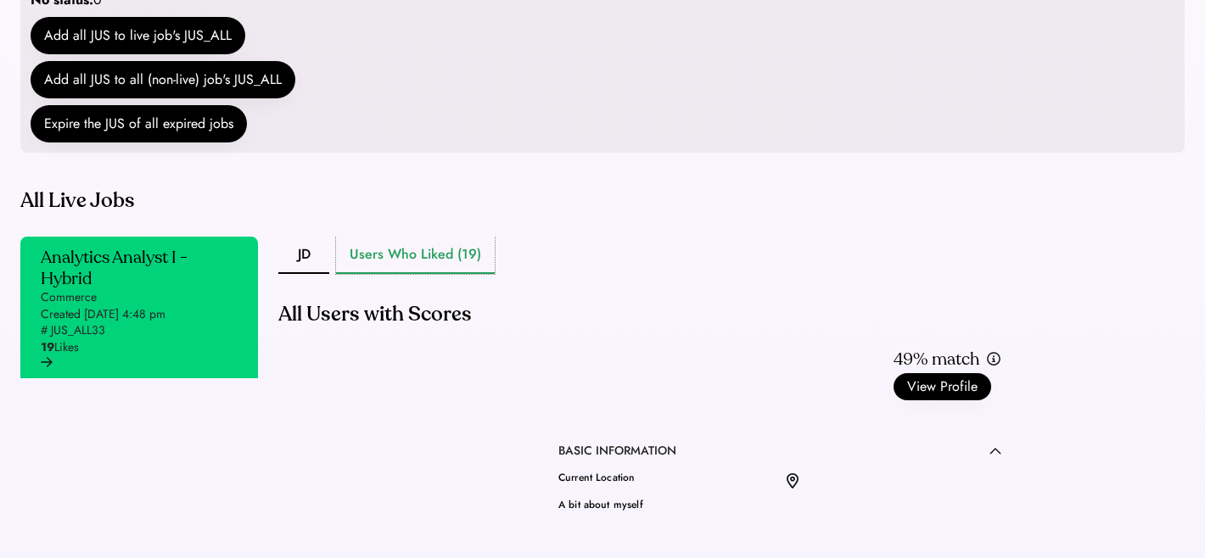
click at [418, 274] on button "Users Who Liked (19)" at bounding box center [415, 255] width 159 height 37
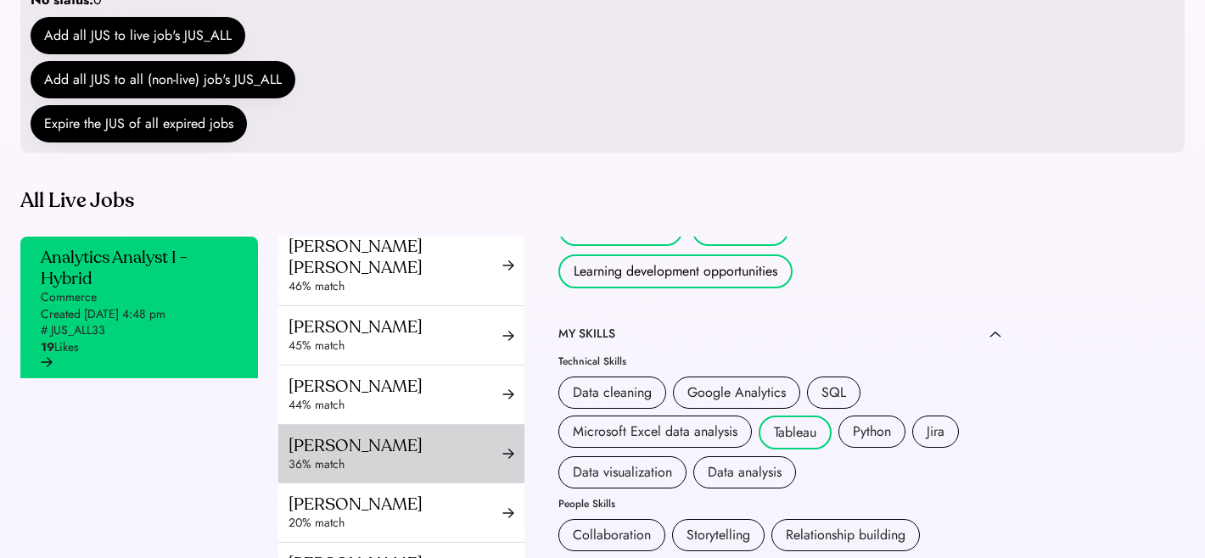
scroll to position [893, 0]
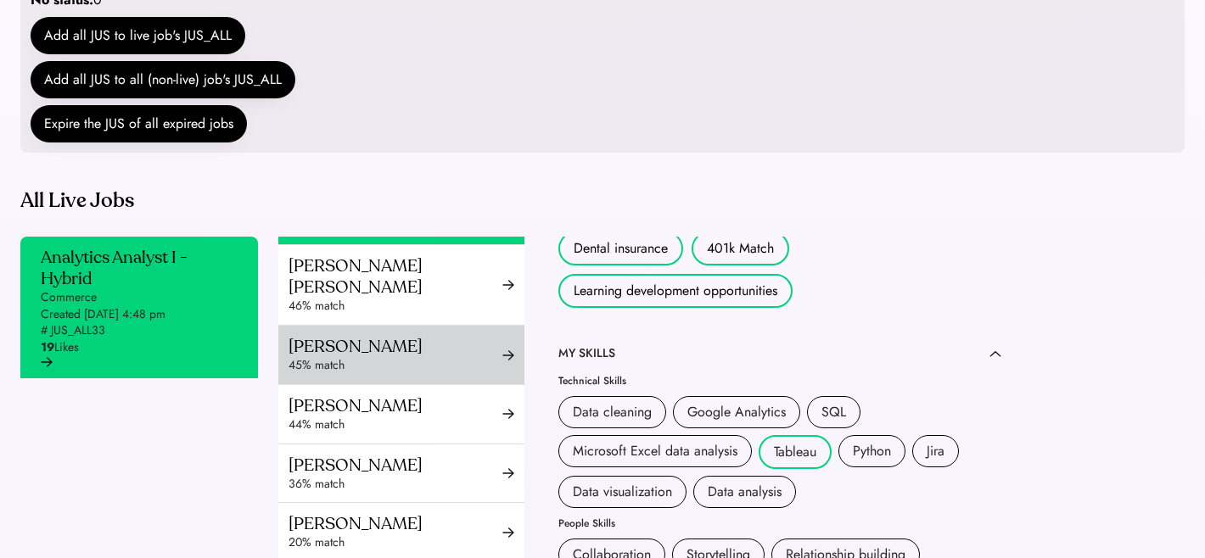
click at [434, 359] on div "45% match" at bounding box center [395, 365] width 214 height 17
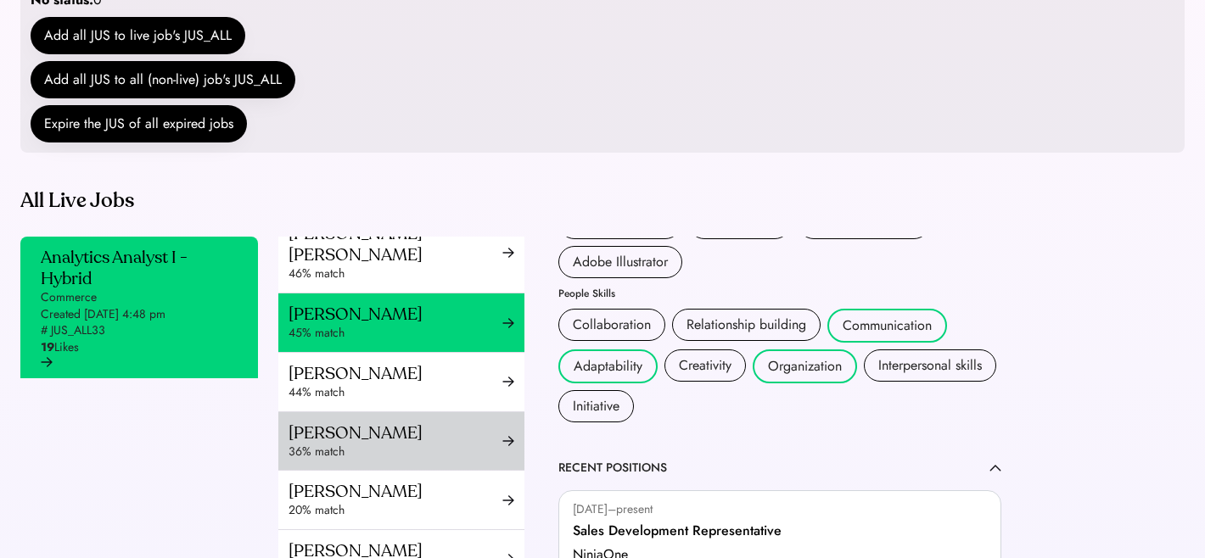
scroll to position [949, 0]
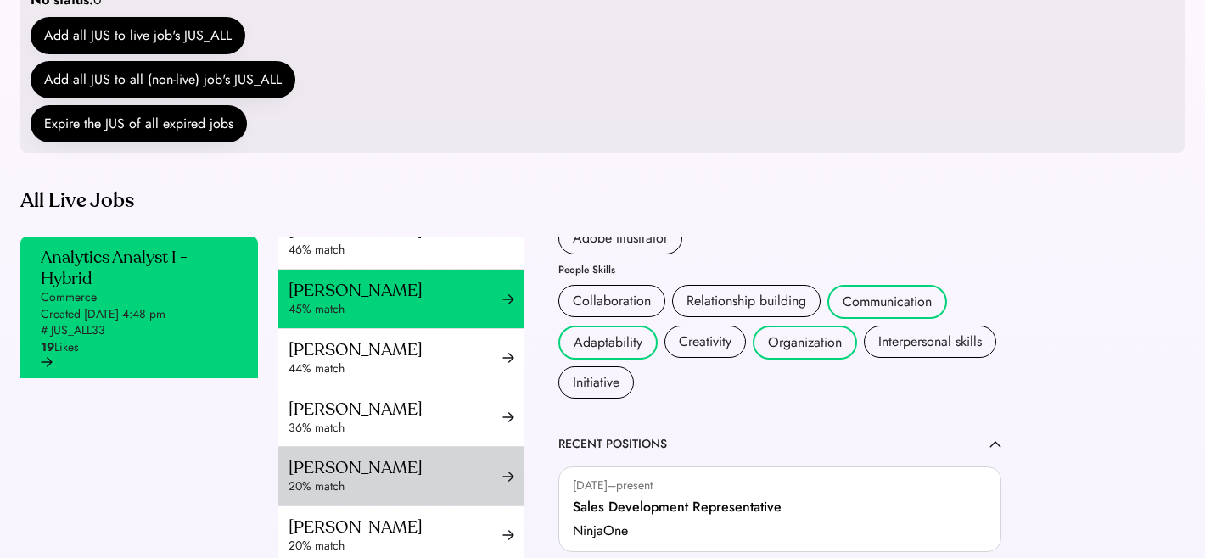
click at [406, 476] on div "Shravya Yermal 20% match" at bounding box center [395, 476] width 214 height 38
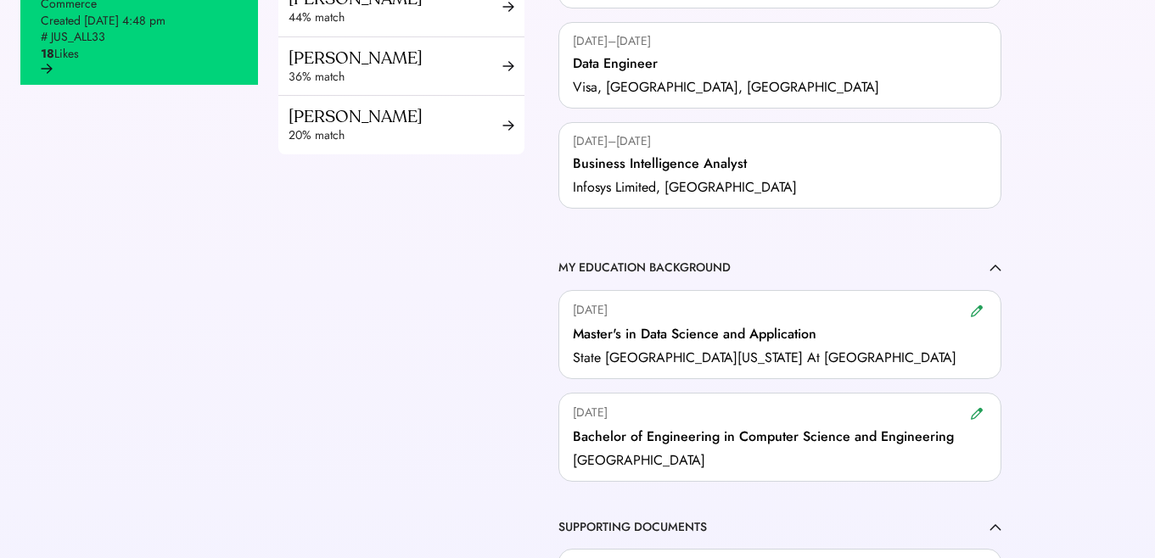
scroll to position [834, 0]
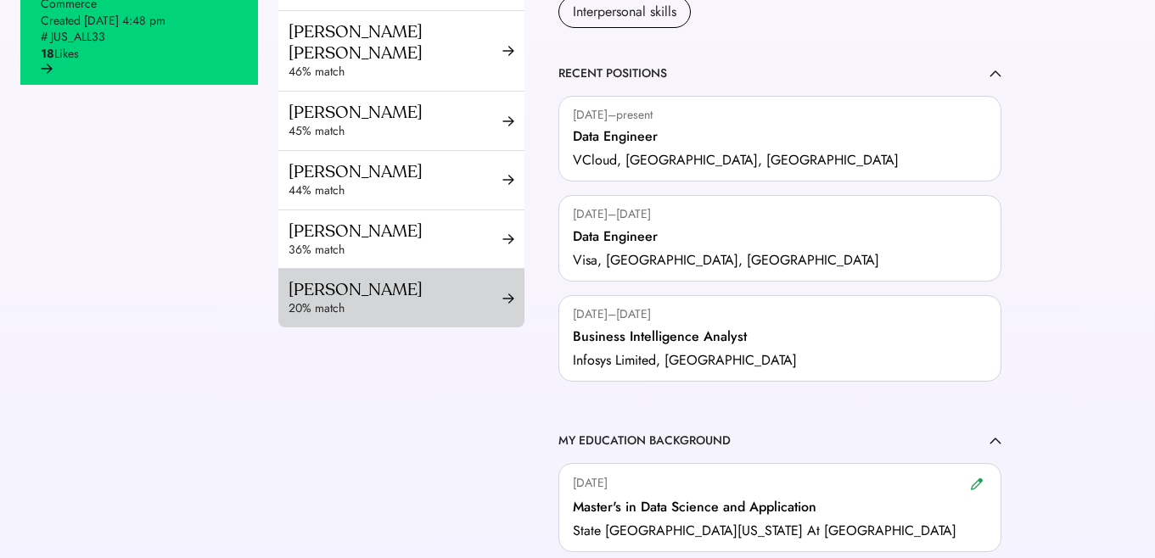
click at [417, 293] on div "Moeka Ono" at bounding box center [395, 289] width 214 height 21
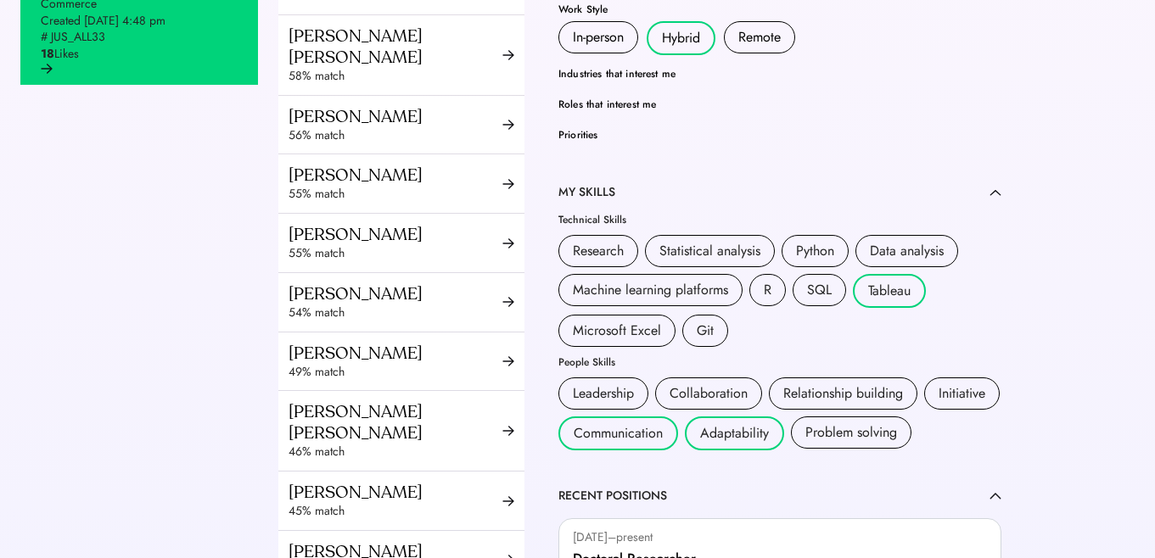
scroll to position [710, 0]
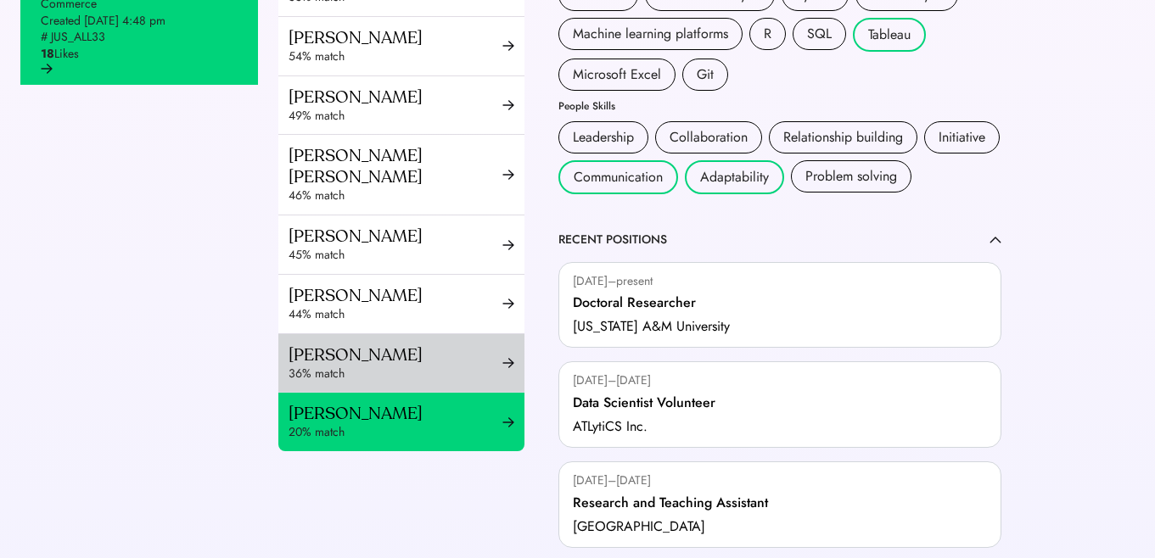
click at [472, 366] on div "36% match" at bounding box center [395, 374] width 214 height 17
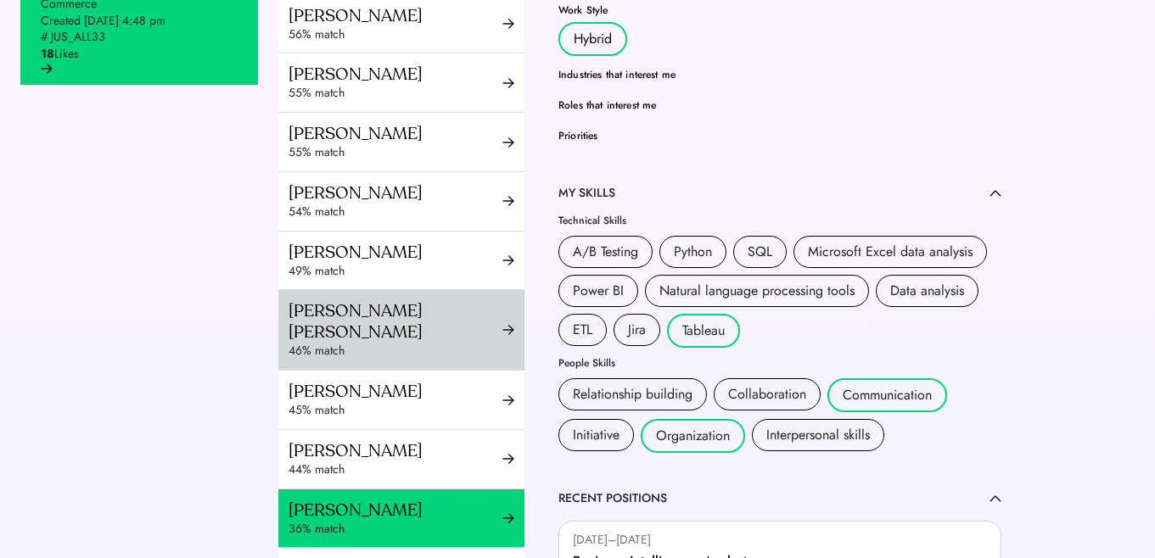
scroll to position [690, 0]
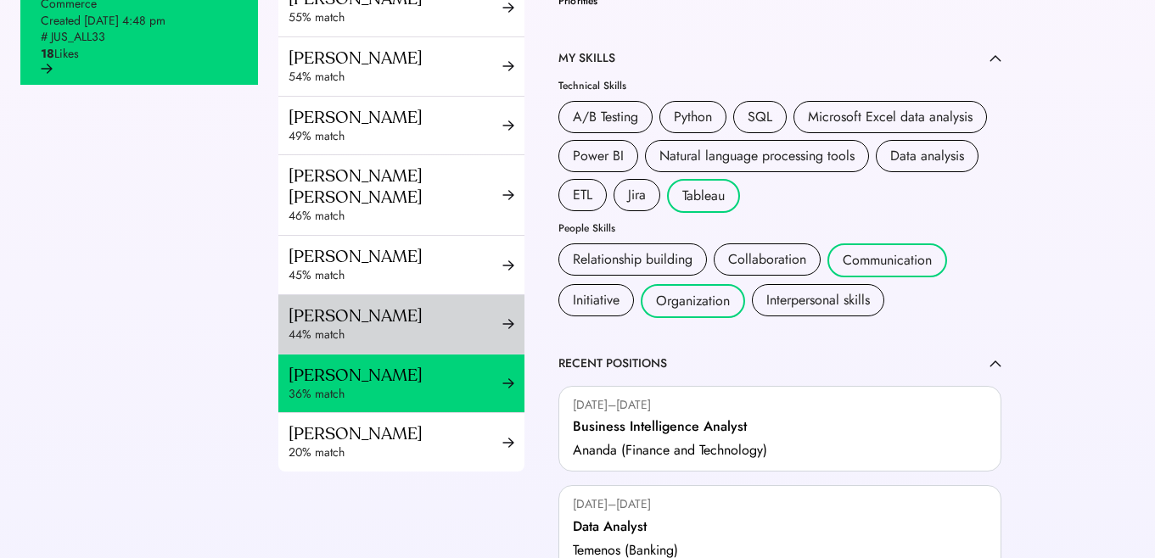
click at [441, 332] on div "44% match" at bounding box center [395, 335] width 214 height 17
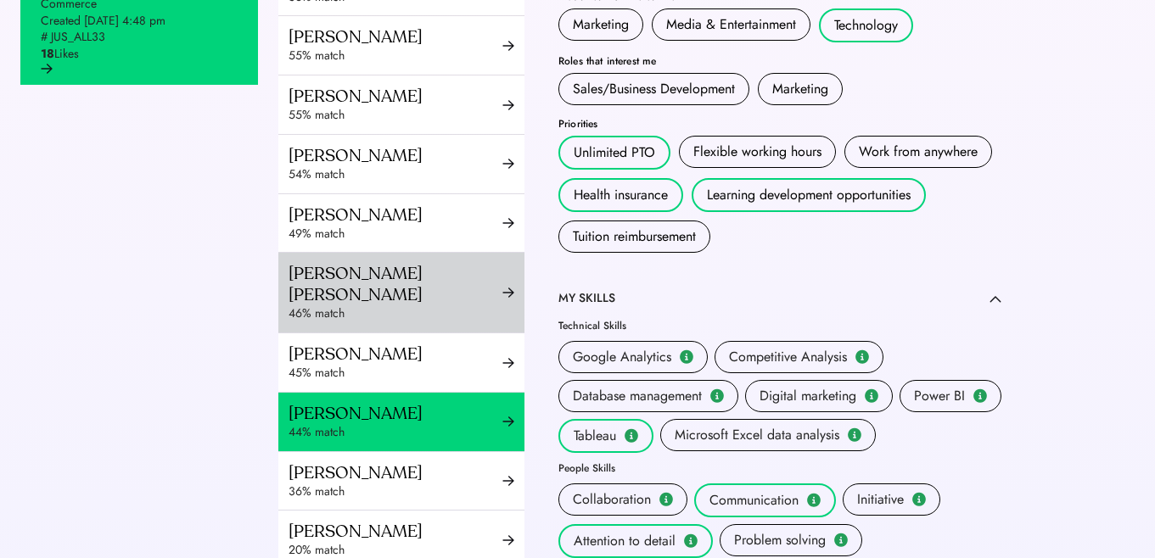
scroll to position [597, 0]
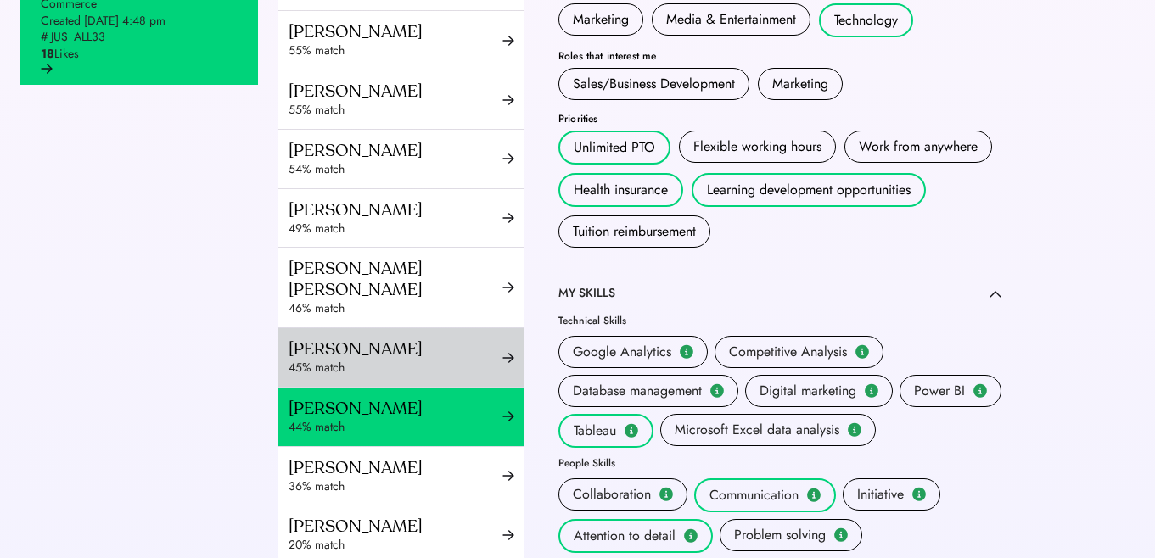
click at [406, 356] on div "Aliyar Agha-Khan" at bounding box center [395, 349] width 214 height 21
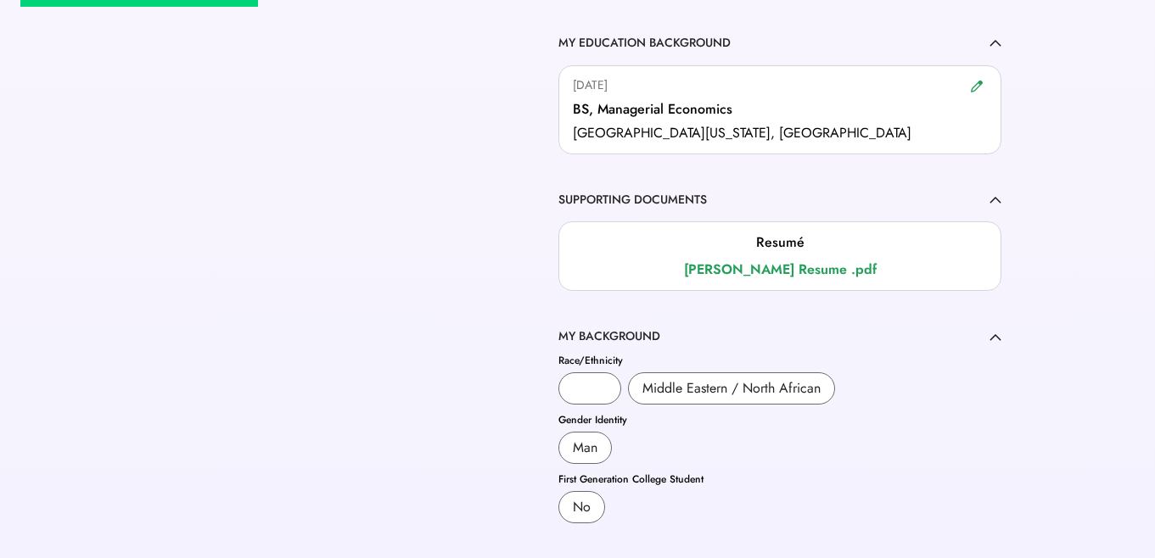
scroll to position [821, 0]
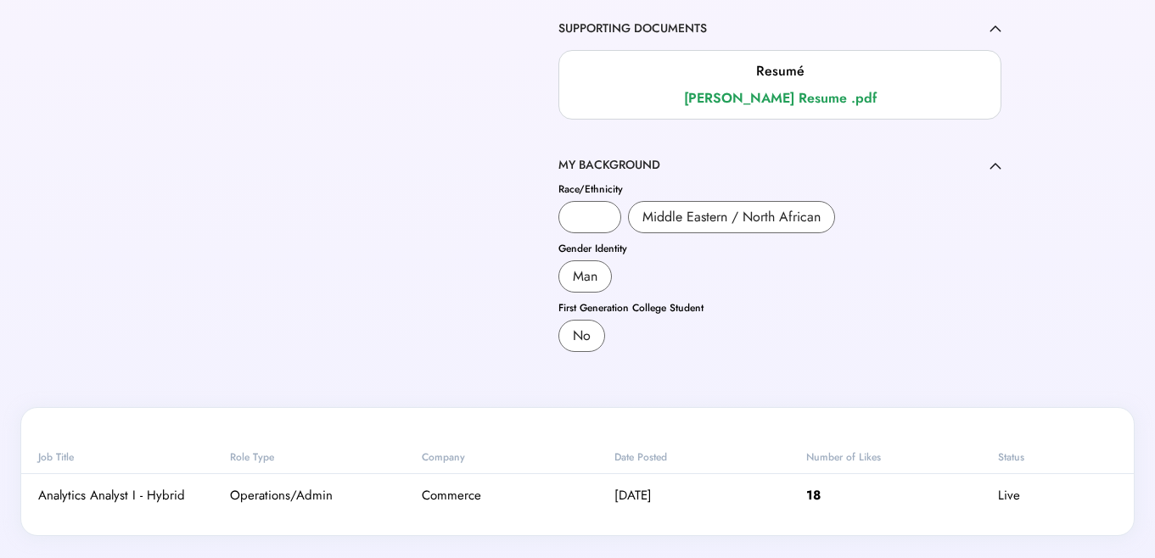
click at [591, 221] on div "White" at bounding box center [590, 217] width 34 height 20
drag, startPoint x: 574, startPoint y: 216, endPoint x: 617, endPoint y: 216, distance: 43.3
click at [617, 216] on div "White" at bounding box center [589, 217] width 63 height 32
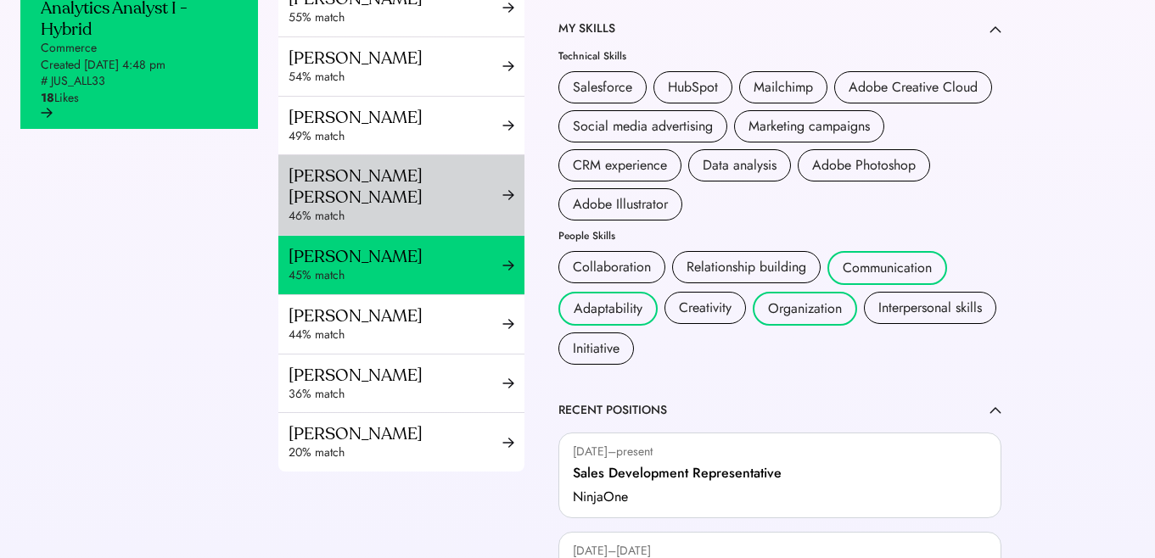
scroll to position [736, 0]
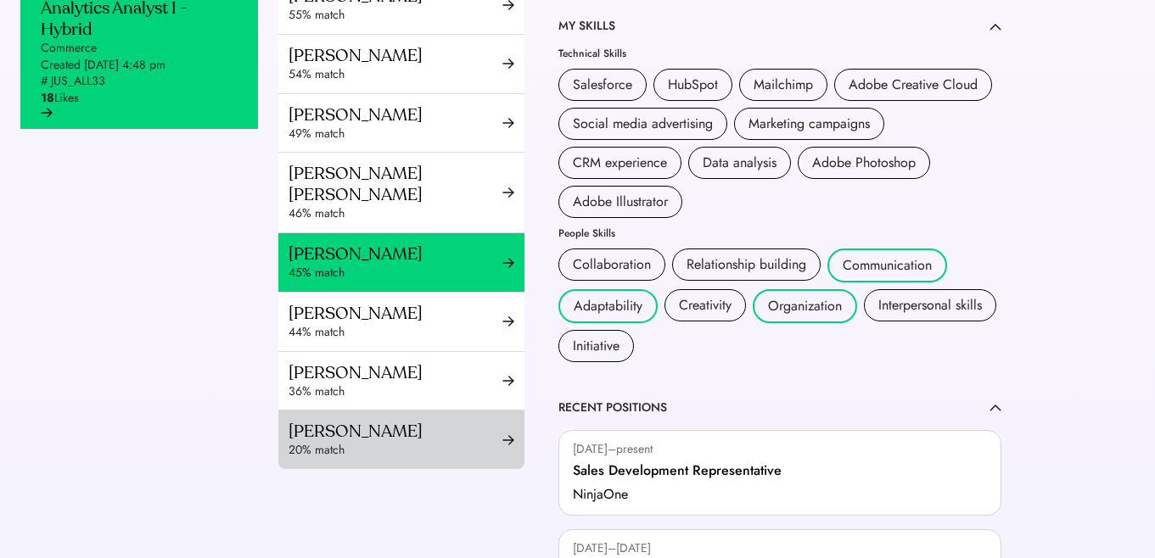
click at [423, 421] on div "Moeka Ono" at bounding box center [395, 431] width 214 height 21
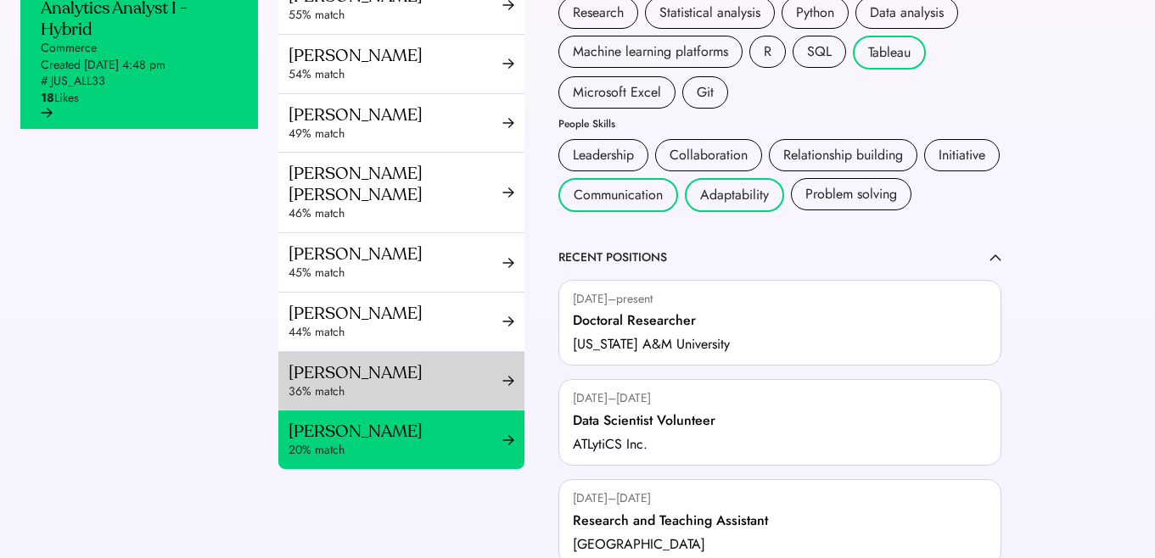
click at [433, 378] on div "yashwanth anirudh" at bounding box center [395, 372] width 214 height 21
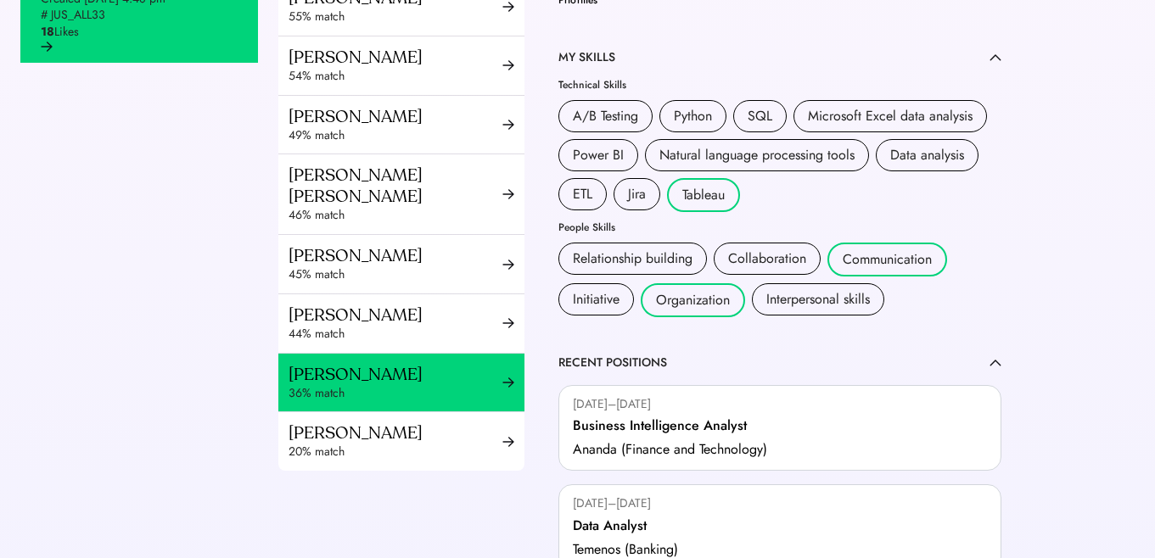
scroll to position [896, 0]
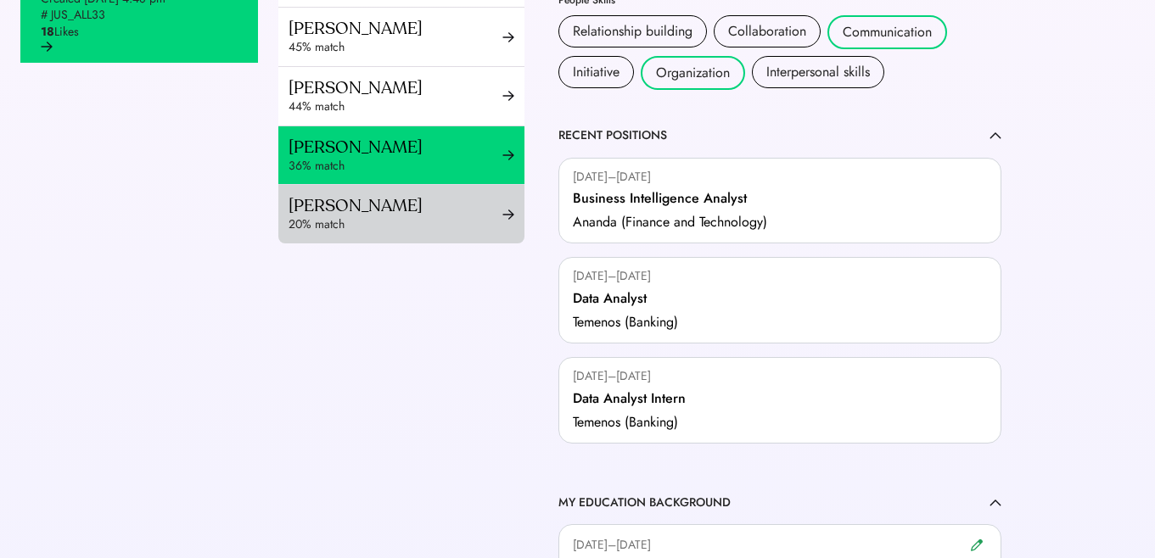
click at [383, 196] on div "Moeka Ono" at bounding box center [395, 205] width 214 height 21
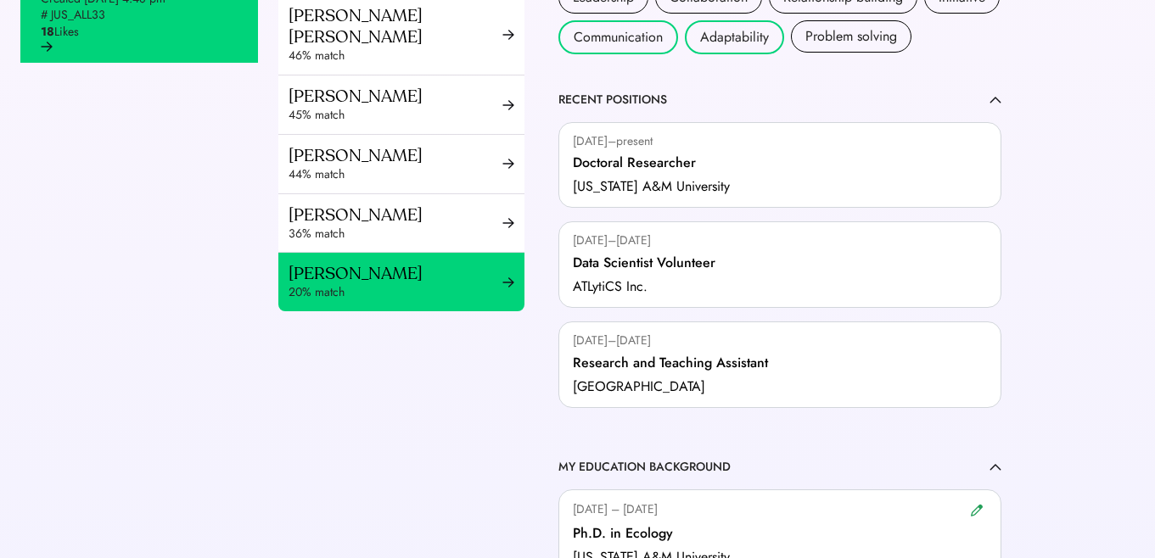
scroll to position [939, 0]
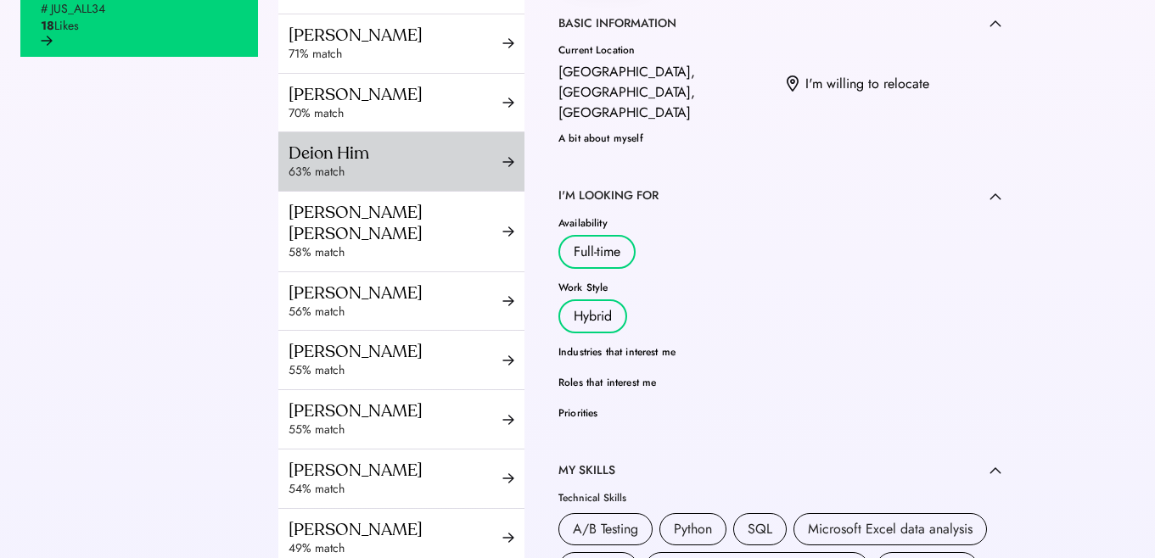
scroll to position [630, 0]
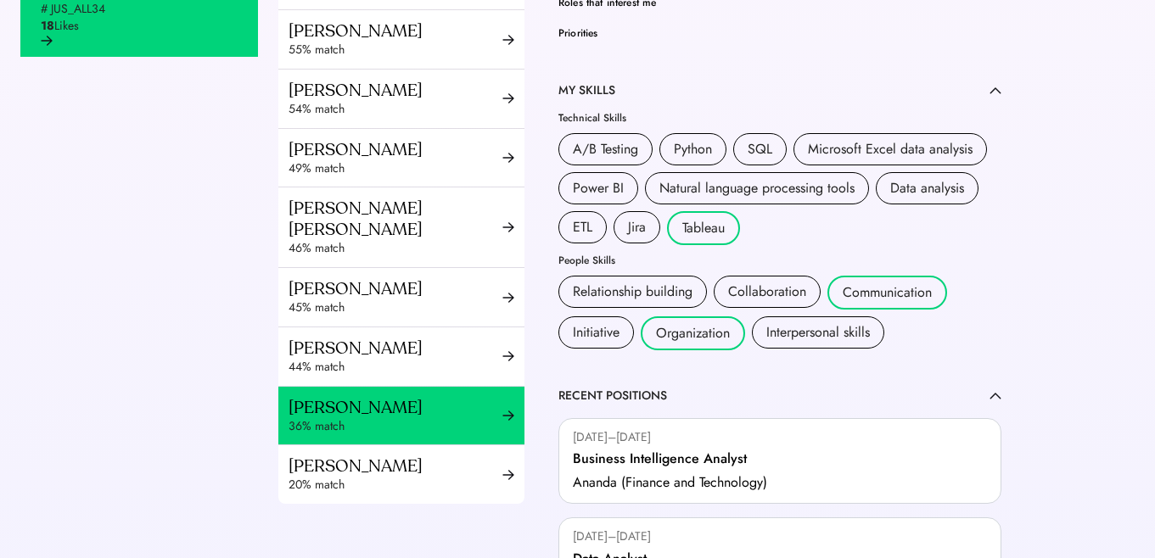
click at [358, 508] on div "Ushaswi Kurmala 85% match Huda Iqbal 80% match Ollie Montgomery 79% match Corin…" at bounding box center [649, 373] width 743 height 1951
click at [359, 471] on div "Moeka Ono" at bounding box center [395, 466] width 214 height 21
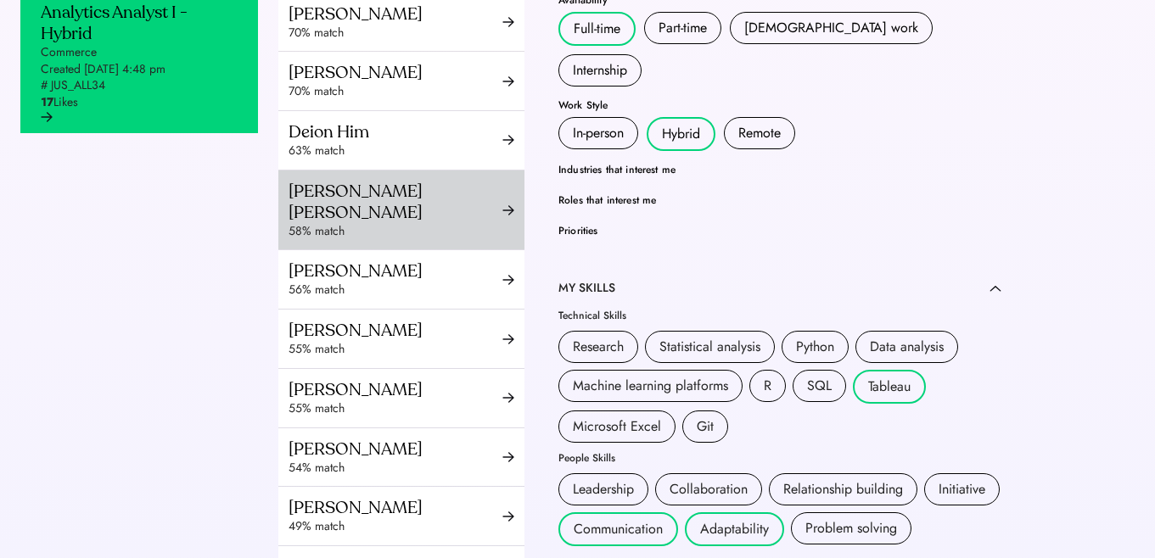
scroll to position [283, 0]
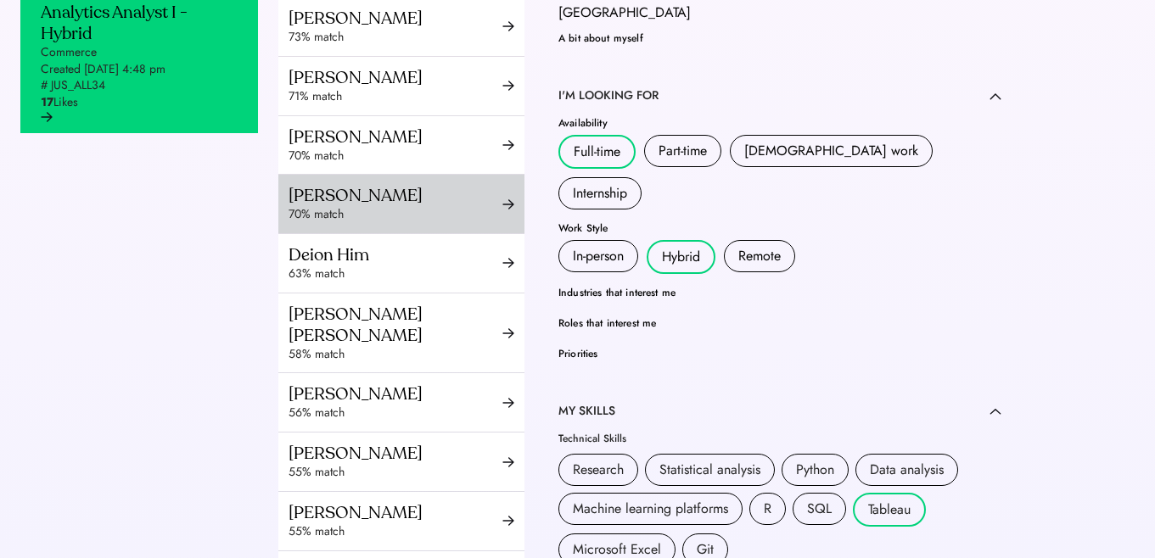
click at [438, 206] on div "yashwanth anirudh" at bounding box center [395, 195] width 214 height 21
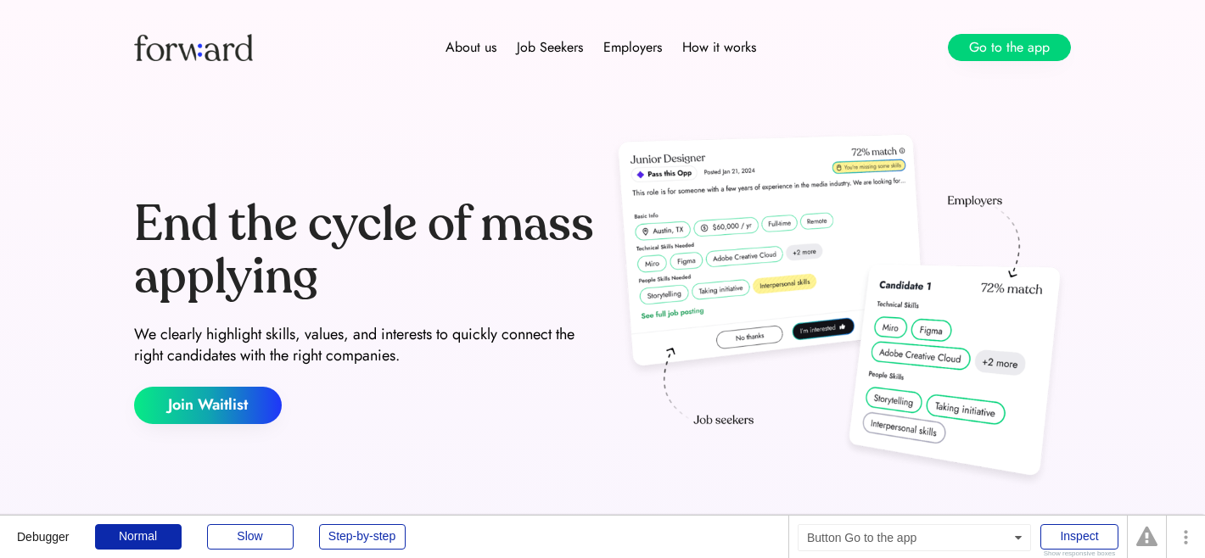
click at [1022, 44] on button "Go to the app" at bounding box center [1009, 47] width 123 height 27
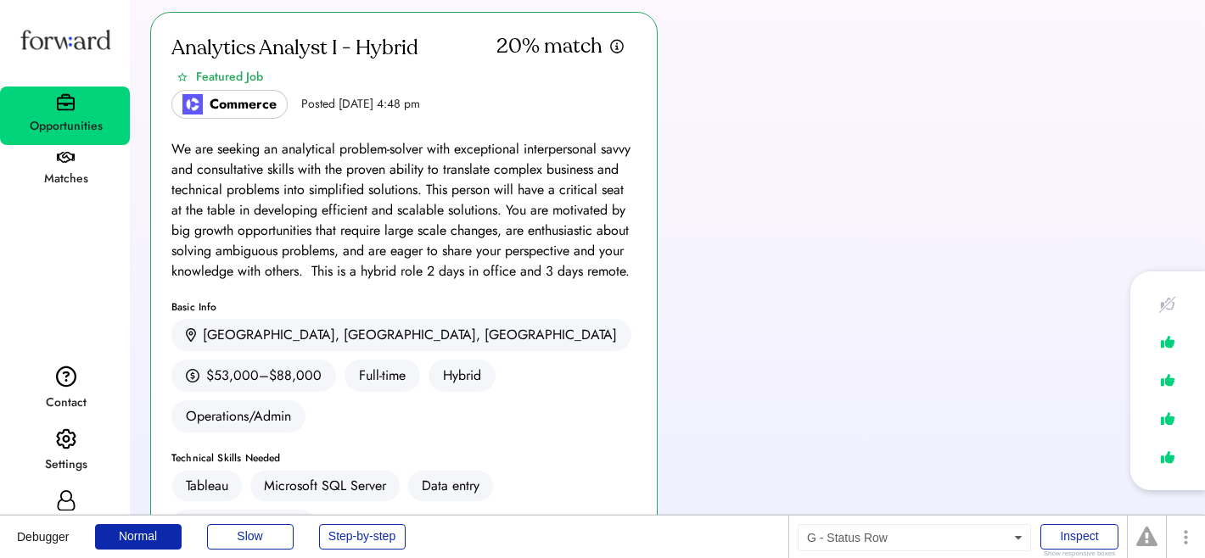
scroll to position [451, 0]
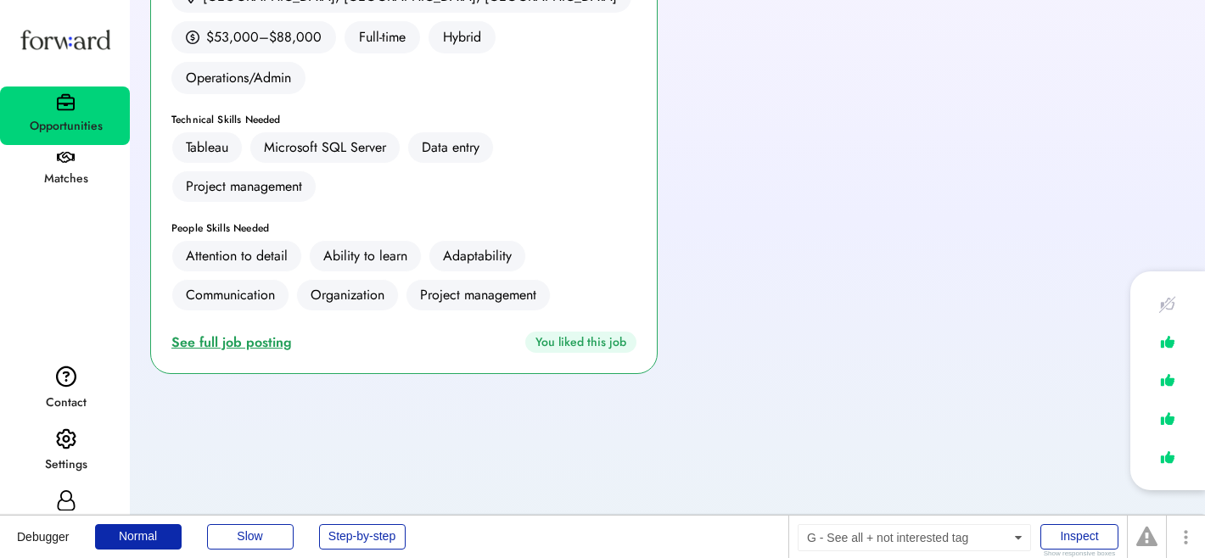
click at [213, 333] on div "See full job posting" at bounding box center [234, 343] width 127 height 20
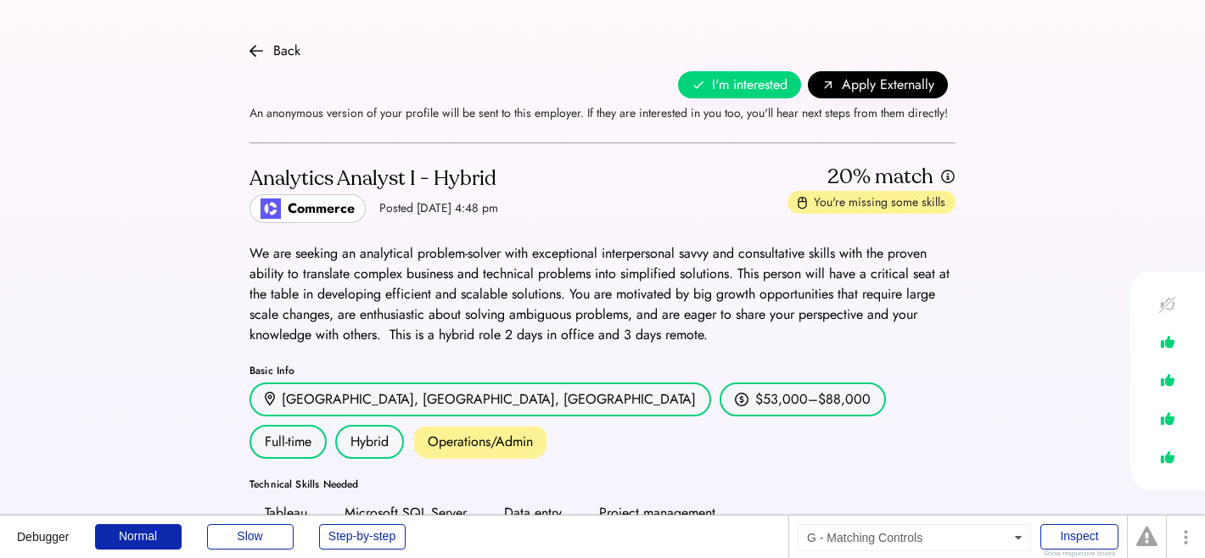
click at [735, 78] on span "I'm interested" at bounding box center [750, 85] width 76 height 20
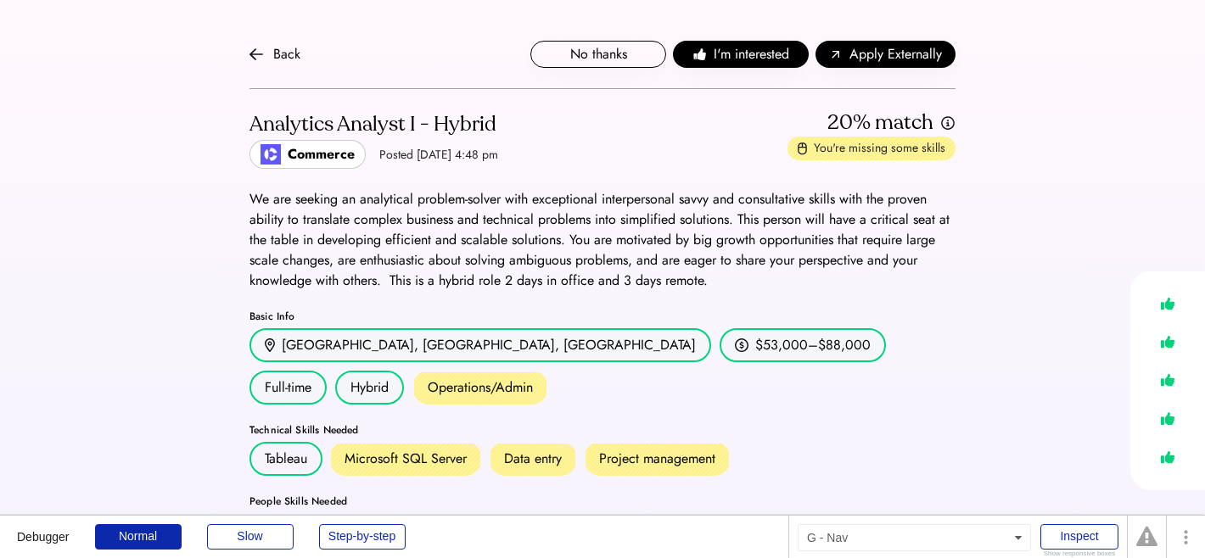
click at [278, 42] on div "Back No thanks I'm interested I'm interested Apply Externally An anonymous vers…" at bounding box center [602, 54] width 706 height 69
click at [280, 49] on div "Back" at bounding box center [286, 54] width 27 height 20
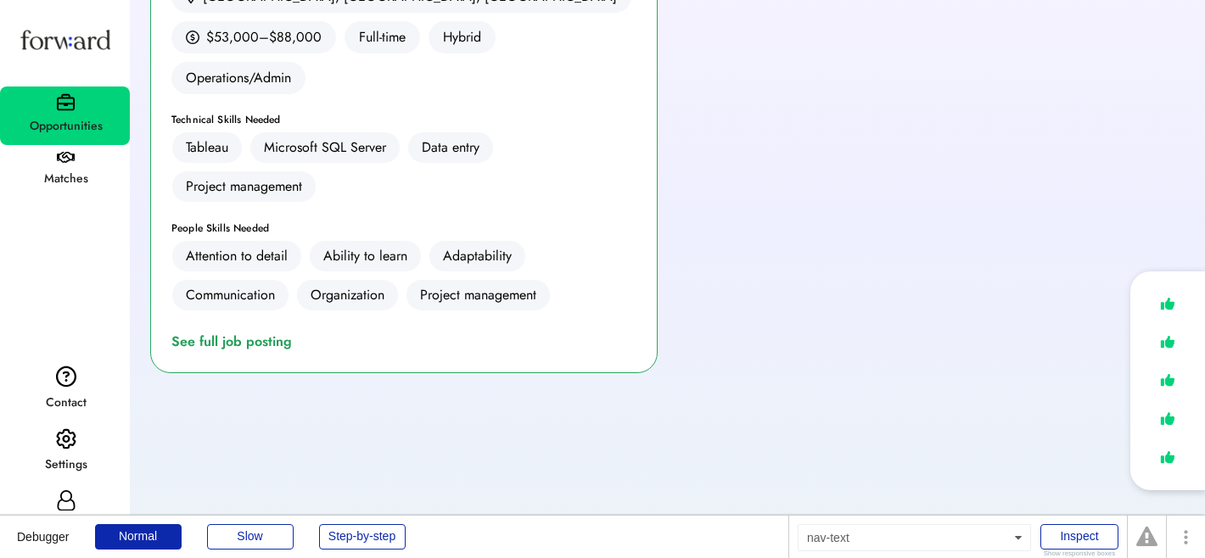
click at [80, 450] on div "Settings" at bounding box center [66, 465] width 128 height 31
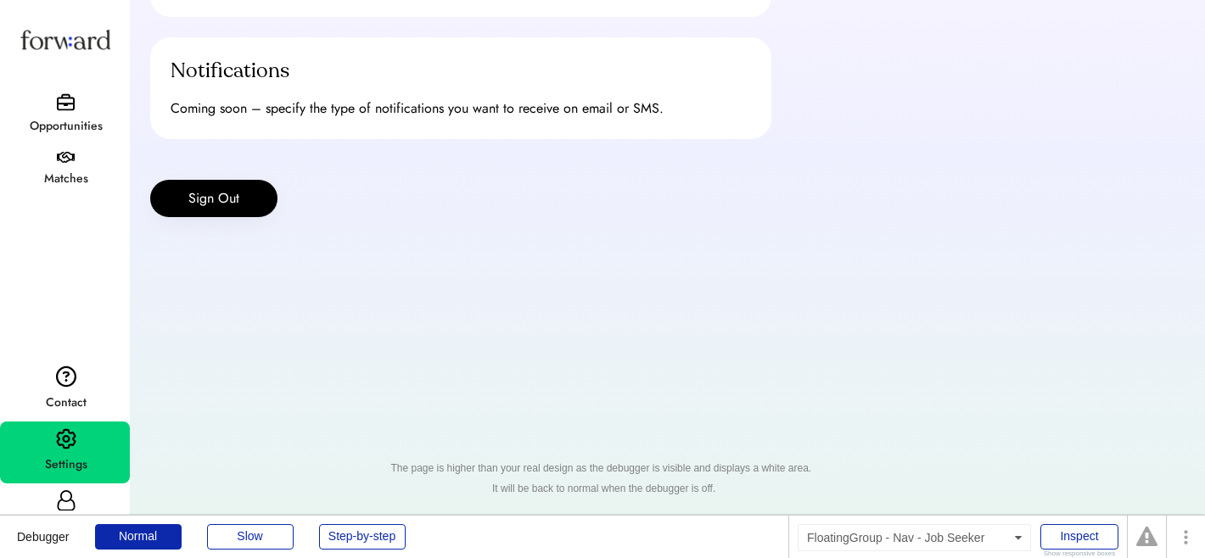
scroll to position [255, 0]
click at [233, 194] on button "Sign Out" at bounding box center [213, 198] width 127 height 37
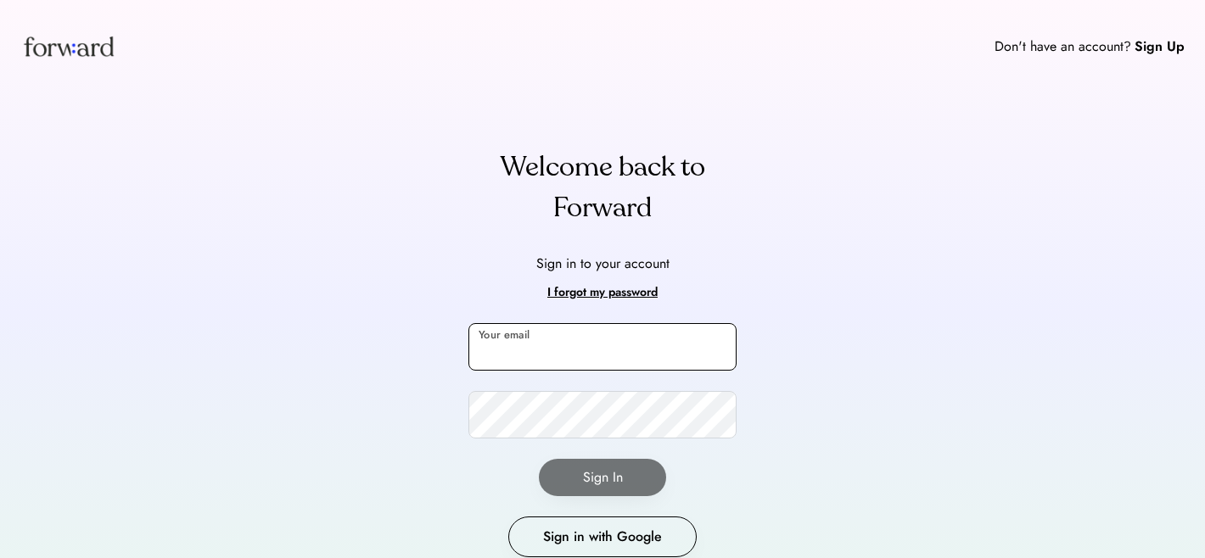
click at [557, 361] on input "email" at bounding box center [602, 347] width 268 height 48
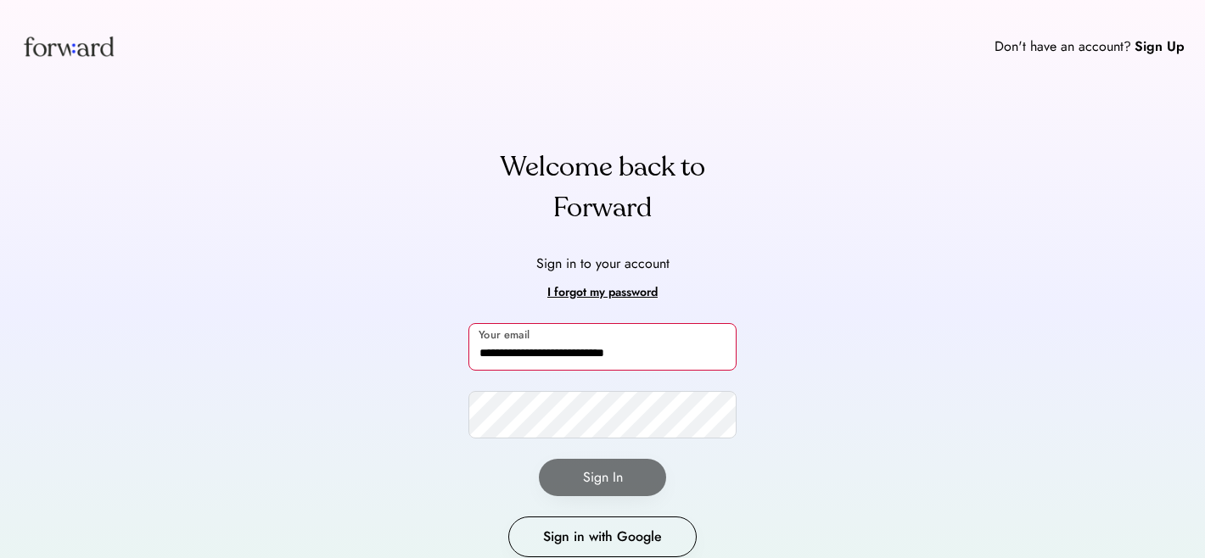
type input "**********"
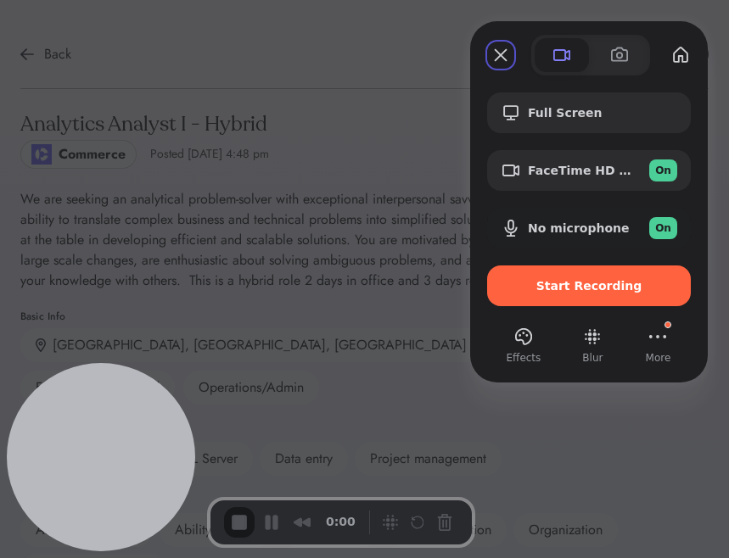
click button "Close" at bounding box center [500, 55] width 27 height 27
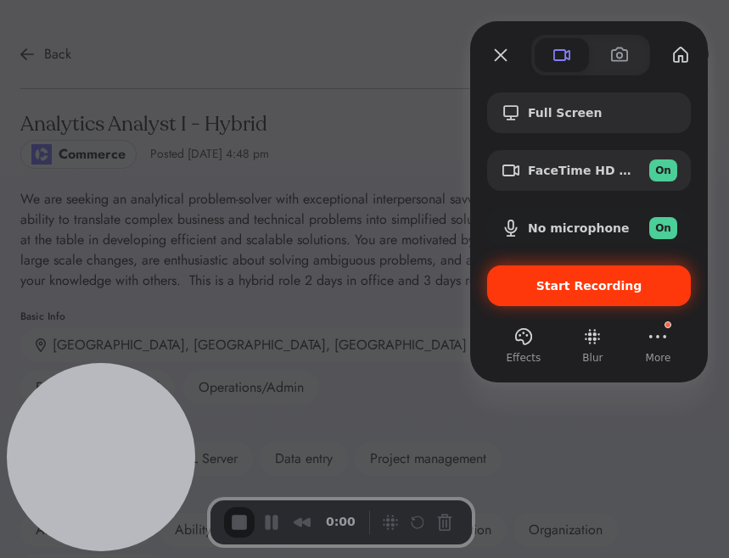
click at [538, 282] on span "Start Recording" at bounding box center [589, 286] width 176 height 14
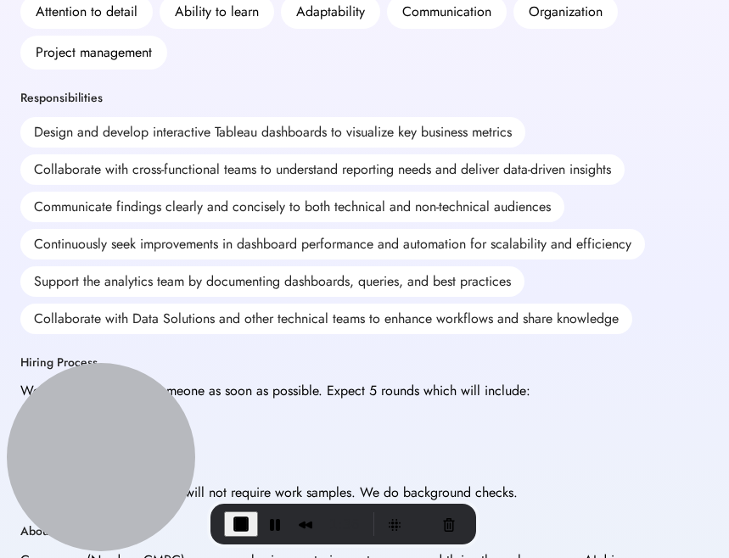
scroll to position [524, 0]
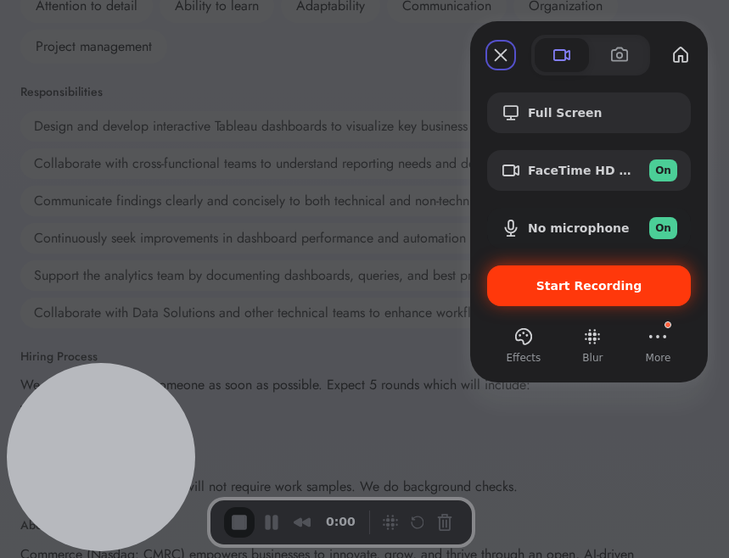
click at [569, 291] on span "Start Recording" at bounding box center [589, 286] width 106 height 14
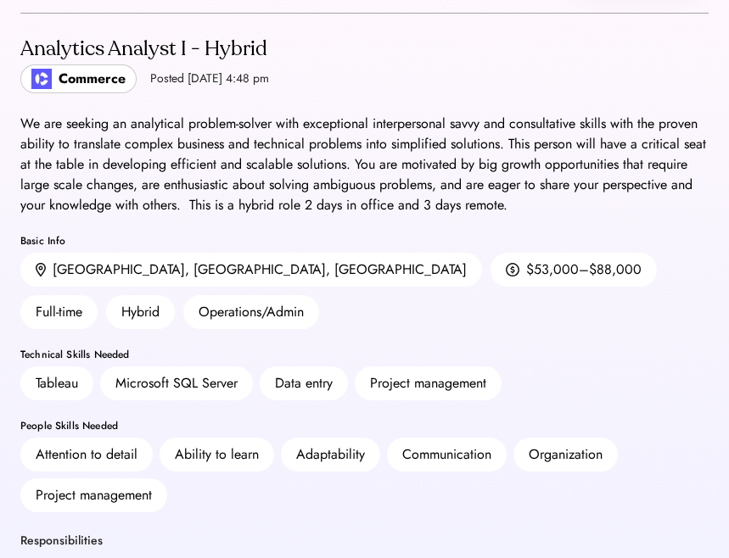
scroll to position [0, 0]
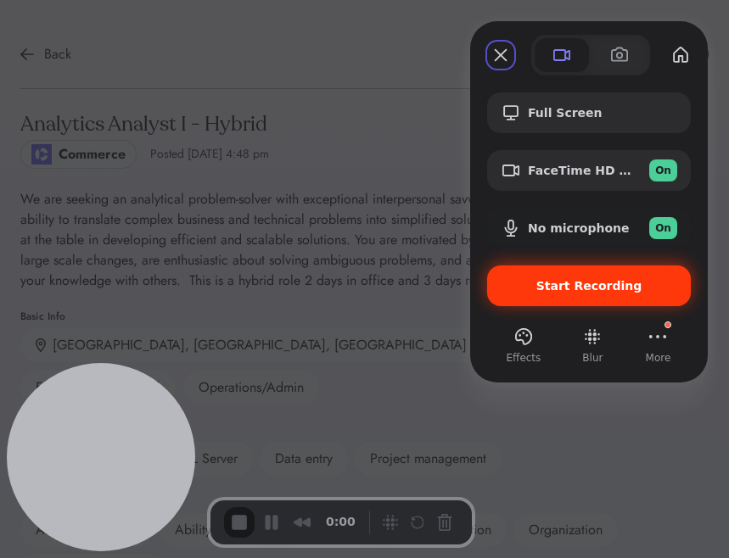
click at [529, 296] on div "Start Recording" at bounding box center [589, 286] width 204 height 41
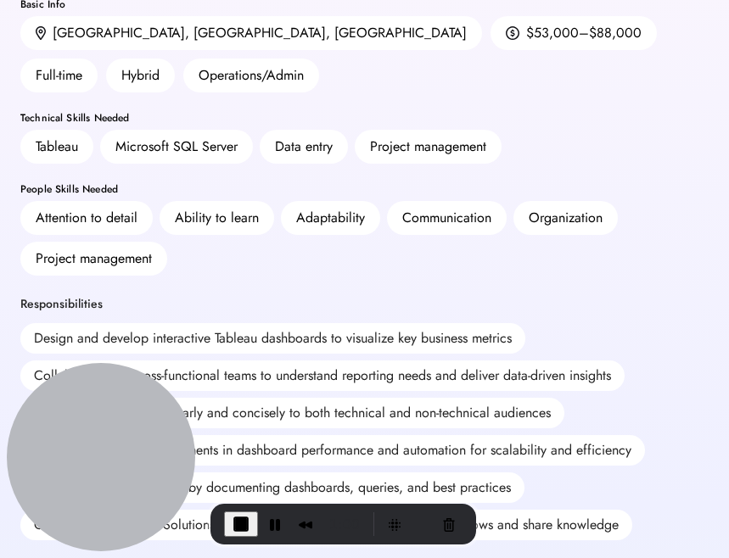
scroll to position [311, 0]
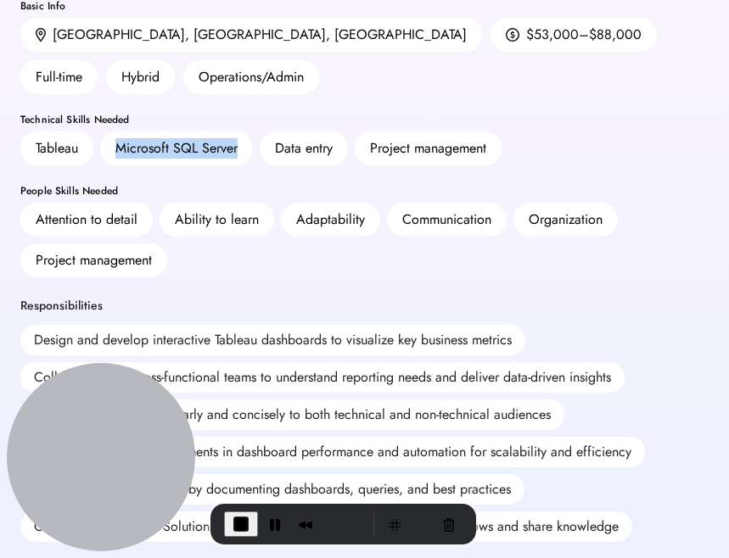
drag, startPoint x: 98, startPoint y: 109, endPoint x: 241, endPoint y: 109, distance: 143.4
click at [241, 132] on div "Tableau Microsoft SQL Server Data entry Project management" at bounding box center [364, 149] width 688 height 34
click at [232, 186] on div "People Skills Needed" at bounding box center [364, 191] width 688 height 10
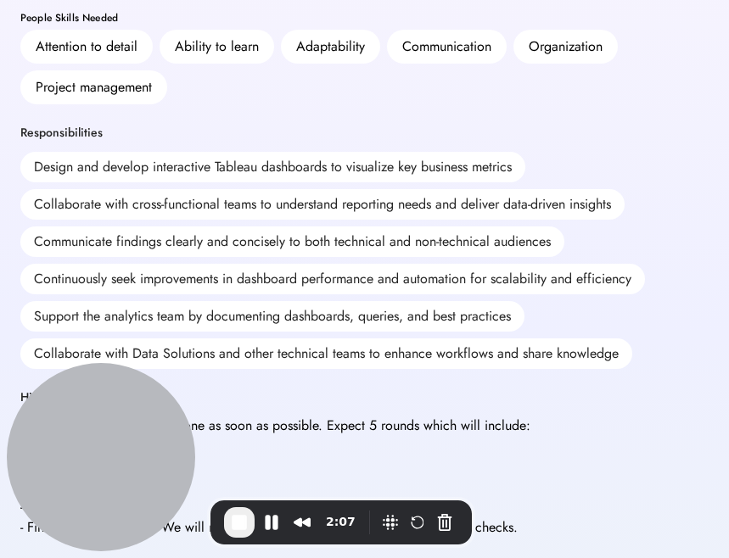
scroll to position [486, 0]
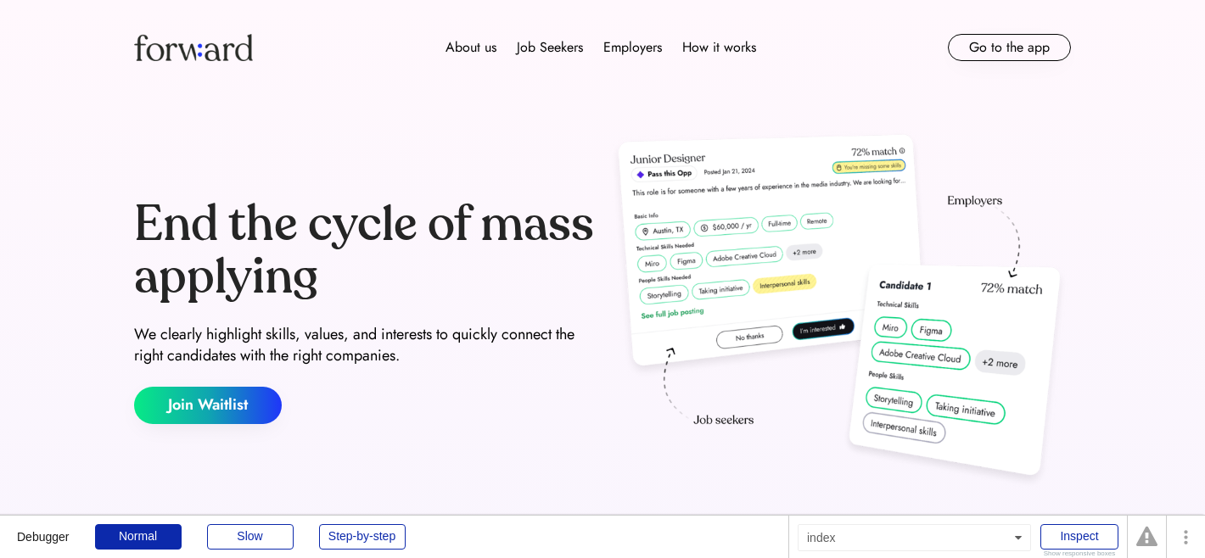
click at [977, 61] on div "About us Job Seekers Employers How it works Go to the app" at bounding box center [602, 47] width 1018 height 95
click at [971, 48] on button "Go to the app" at bounding box center [1009, 47] width 123 height 27
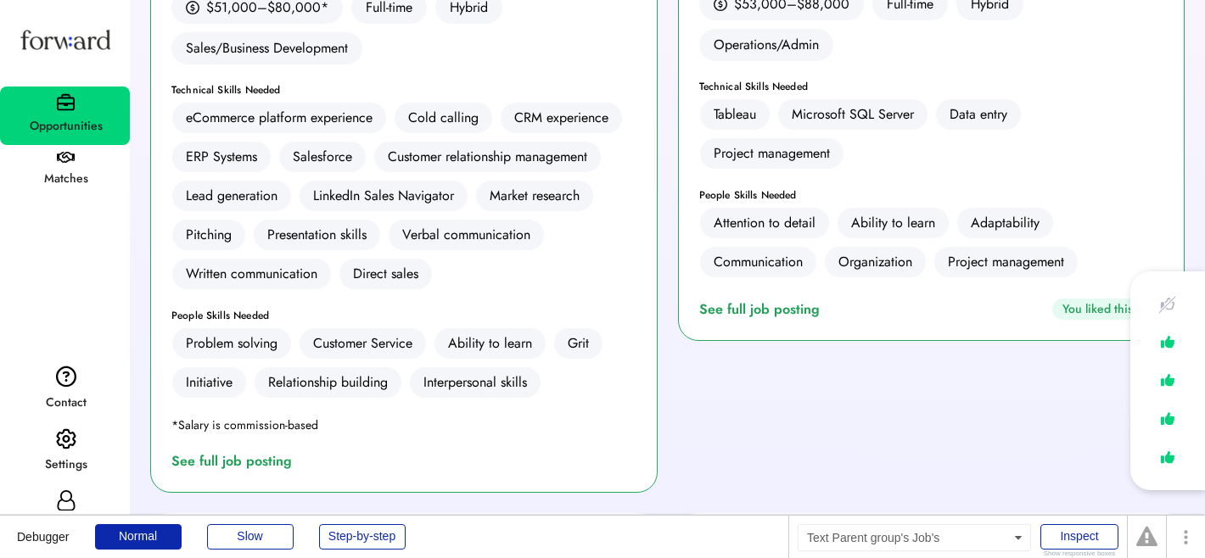
scroll to position [570, 0]
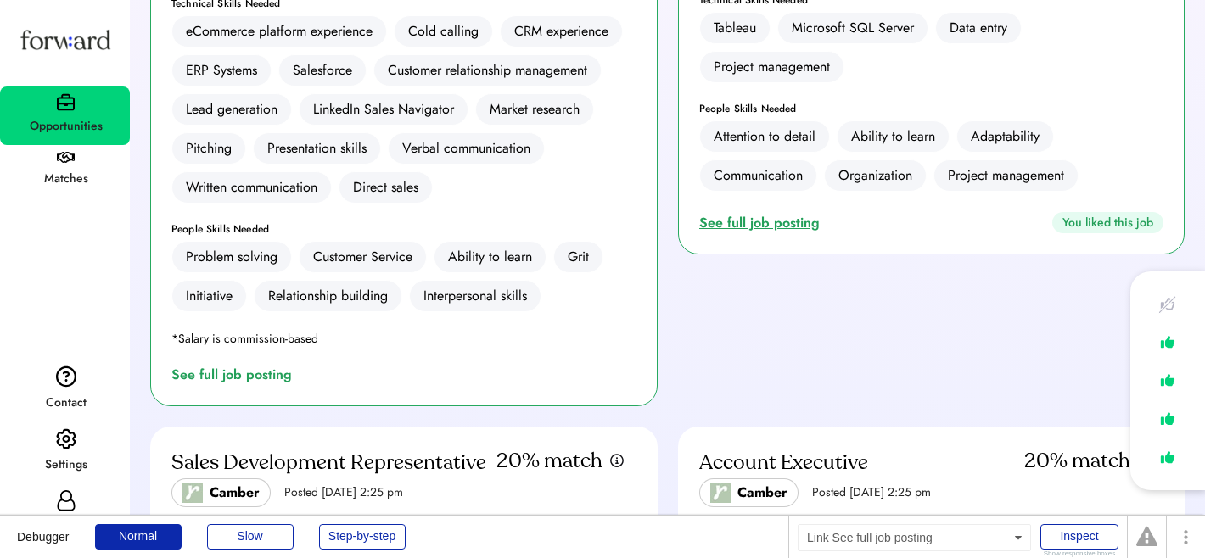
click at [766, 213] on div "See full job posting" at bounding box center [762, 223] width 127 height 20
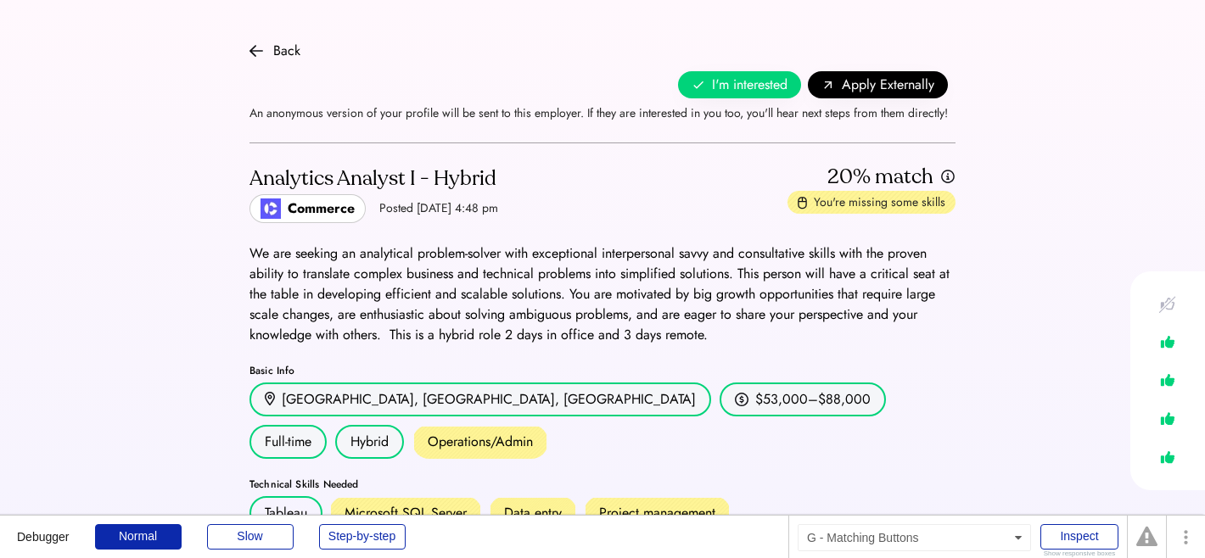
click at [705, 90] on icon at bounding box center [699, 85] width 14 height 14
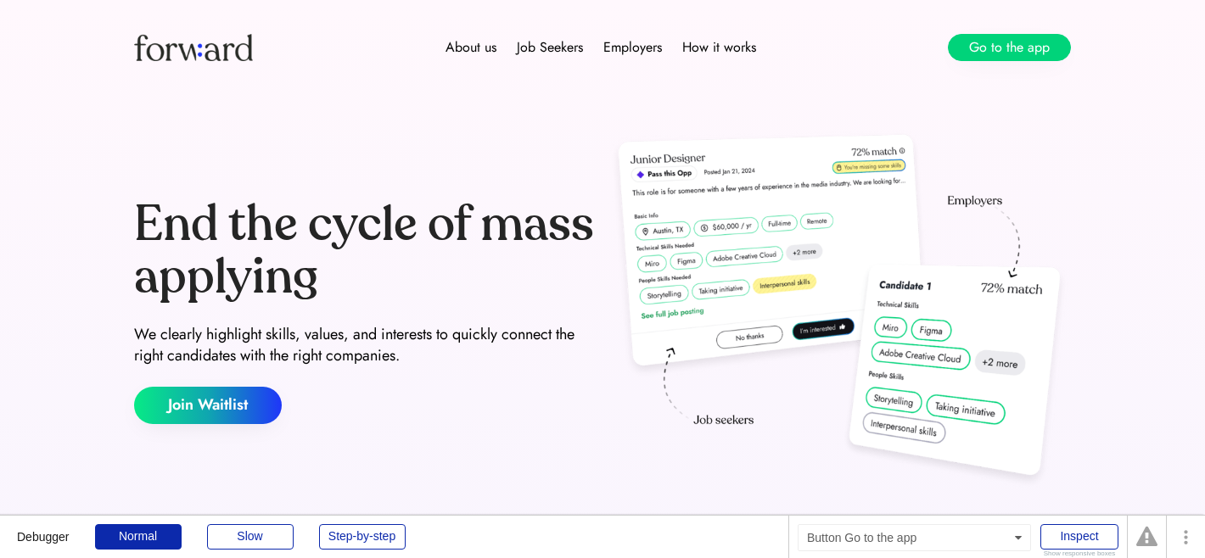
click at [1044, 56] on button "Go to the app" at bounding box center [1009, 47] width 123 height 27
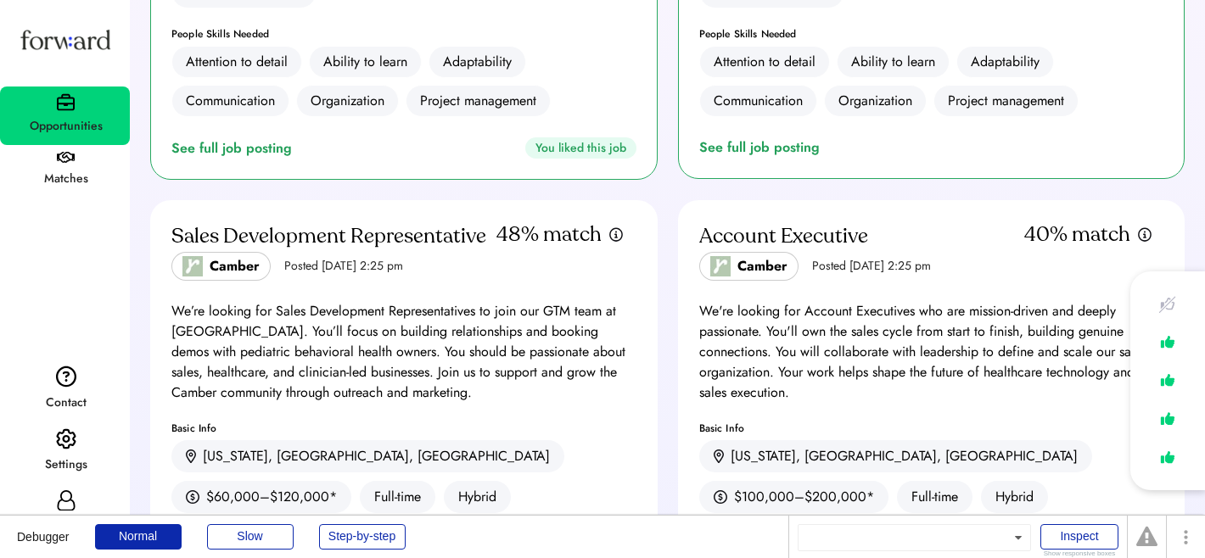
scroll to position [1078, 0]
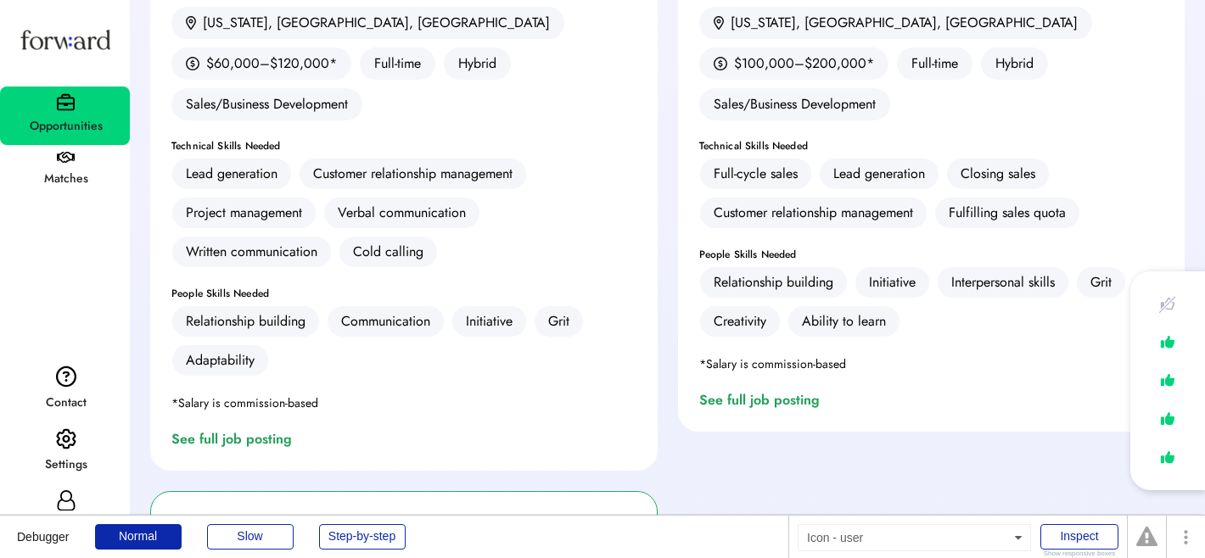
click at [65, 494] on icon at bounding box center [66, 500] width 20 height 20
select select "*****"
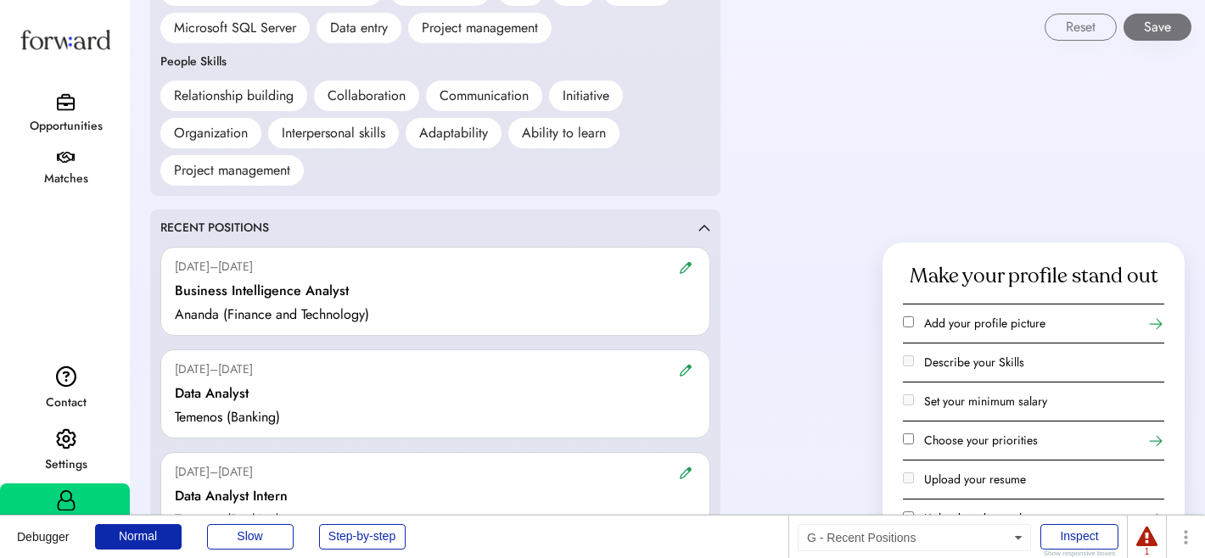
scroll to position [988, 0]
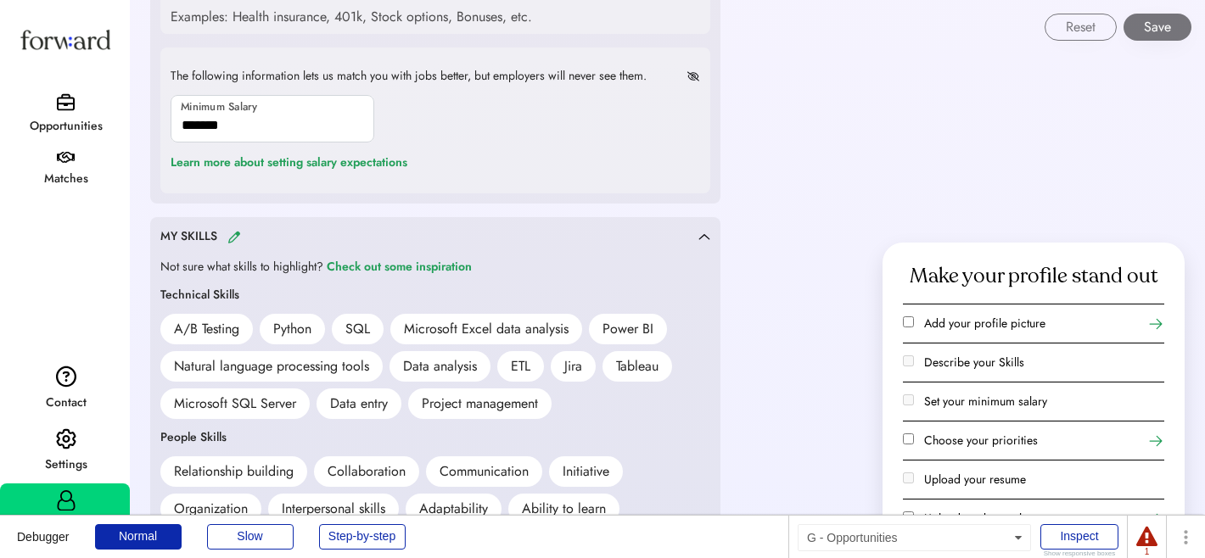
click at [92, 106] on div "Opportunities" at bounding box center [65, 116] width 130 height 59
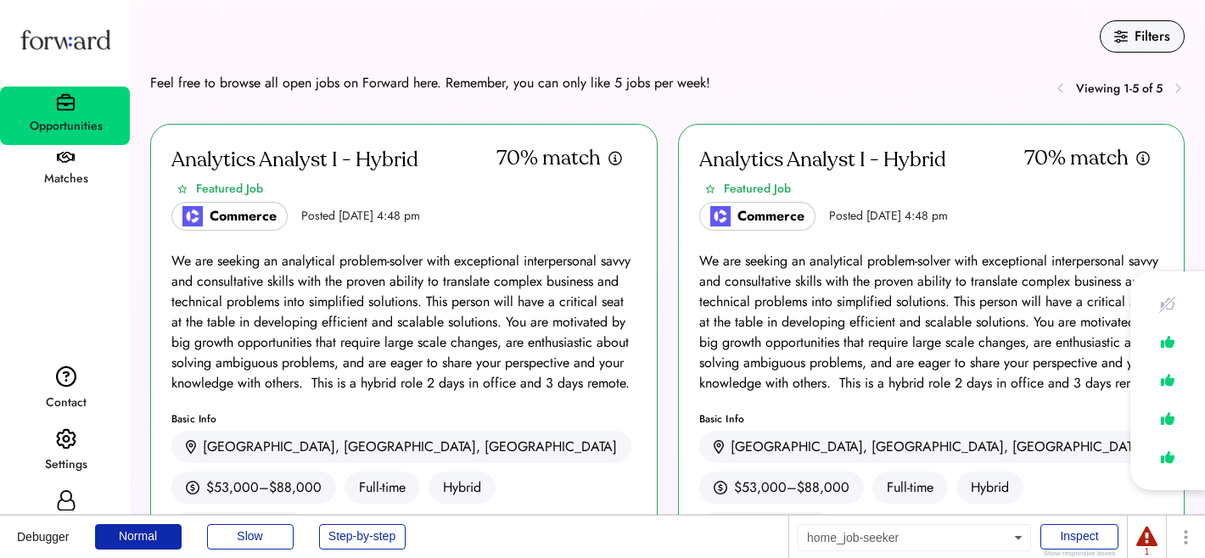
click at [337, 234] on div "Analytics Analyst I - Hybrid Featured Job Commerce Posted [DATE] 4:48 pm 70% ma…" at bounding box center [403, 474] width 507 height 701
click at [281, 175] on h2 "Analytics Analyst I - Hybrid" at bounding box center [294, 160] width 247 height 31
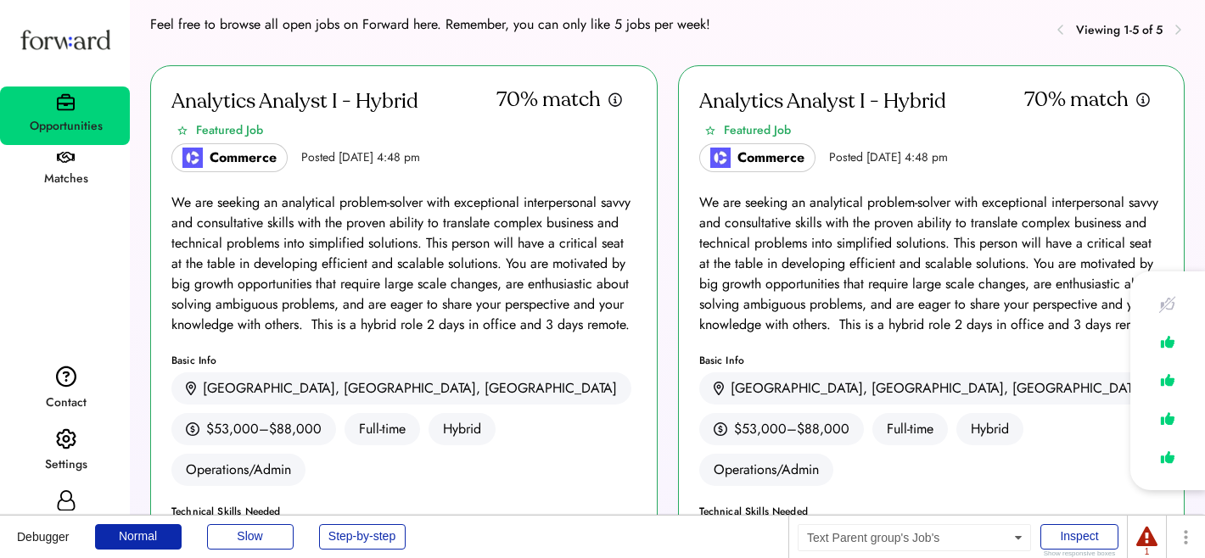
scroll to position [599, 0]
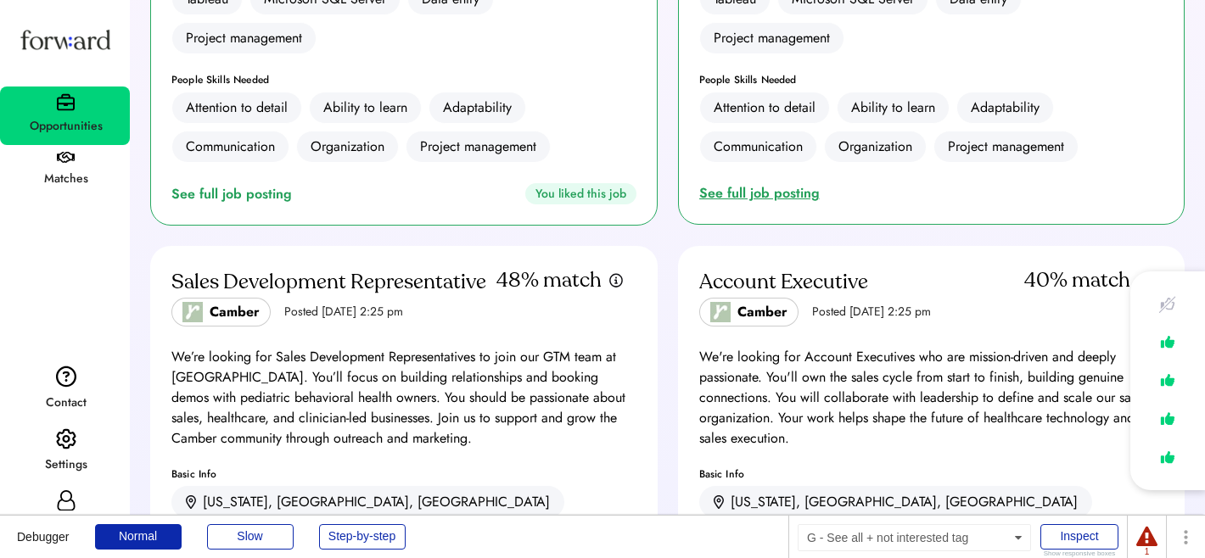
click at [763, 183] on div "See full job posting" at bounding box center [762, 193] width 127 height 20
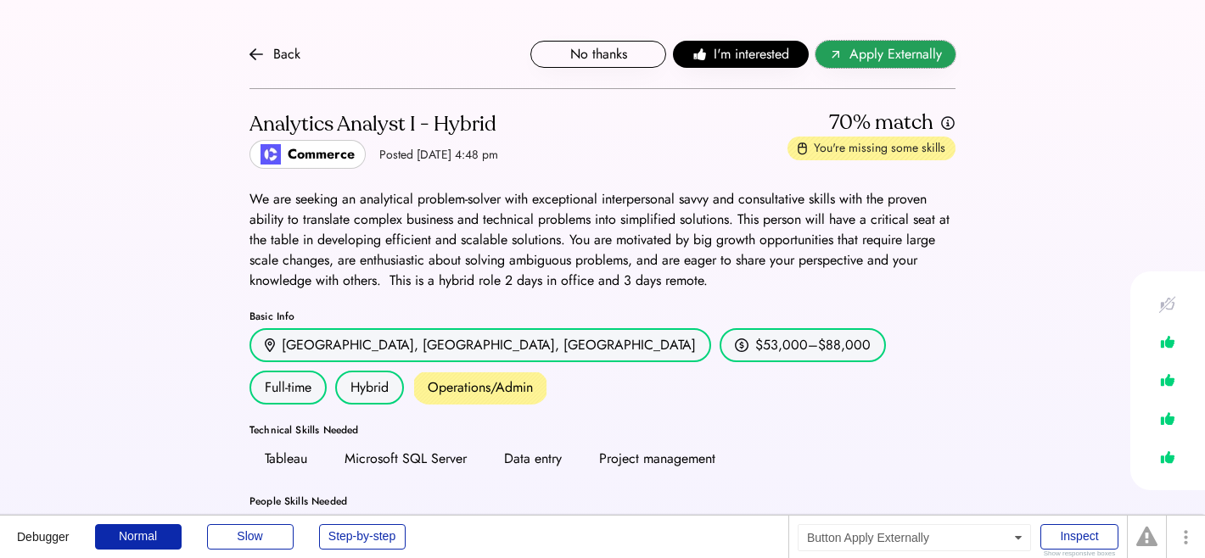
click at [904, 54] on span "Apply Externally" at bounding box center [895, 54] width 92 height 20
